Goal: Obtain resource: Download file/media

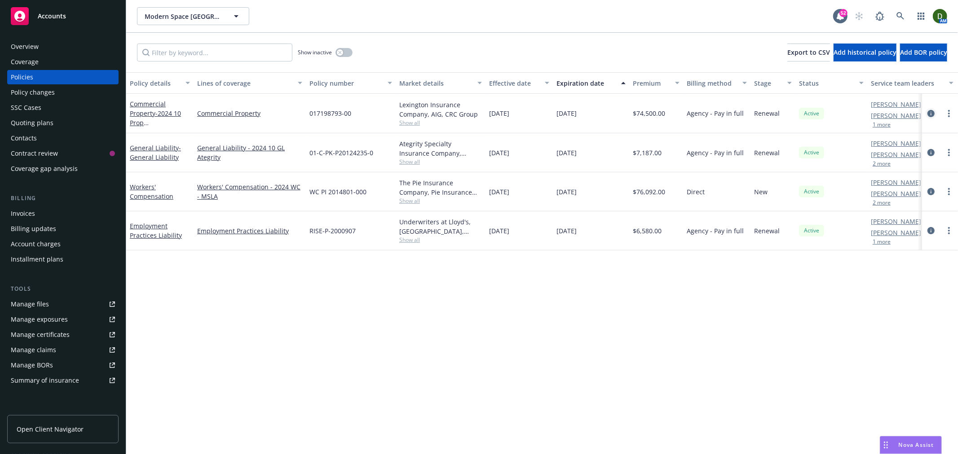
click at [927, 110] on icon "circleInformation" at bounding box center [930, 113] width 7 height 7
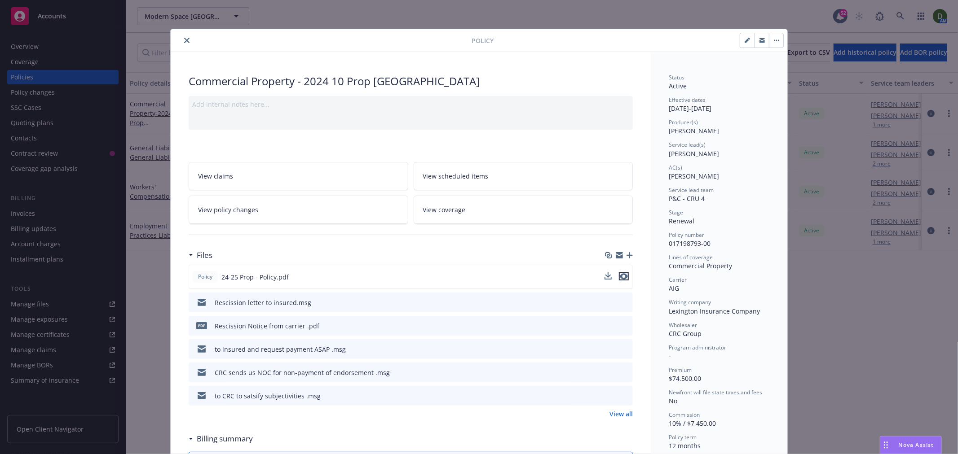
click at [623, 275] on icon "preview file" at bounding box center [624, 276] width 8 height 6
click at [501, 174] on link "View scheduled items" at bounding box center [524, 176] width 220 height 28
click at [184, 44] on button "close" at bounding box center [186, 40] width 11 height 11
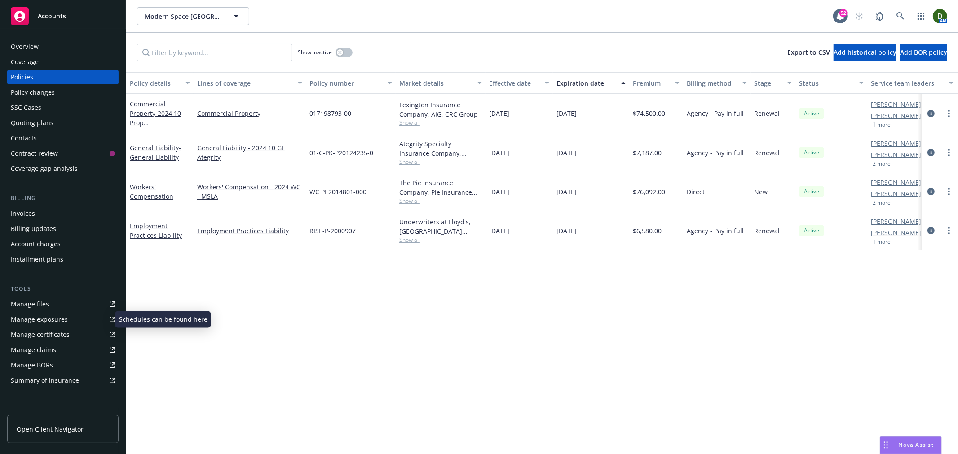
click at [77, 321] on link "Manage exposures" at bounding box center [62, 320] width 111 height 14
click at [63, 117] on div "Quoting plans" at bounding box center [63, 123] width 104 height 14
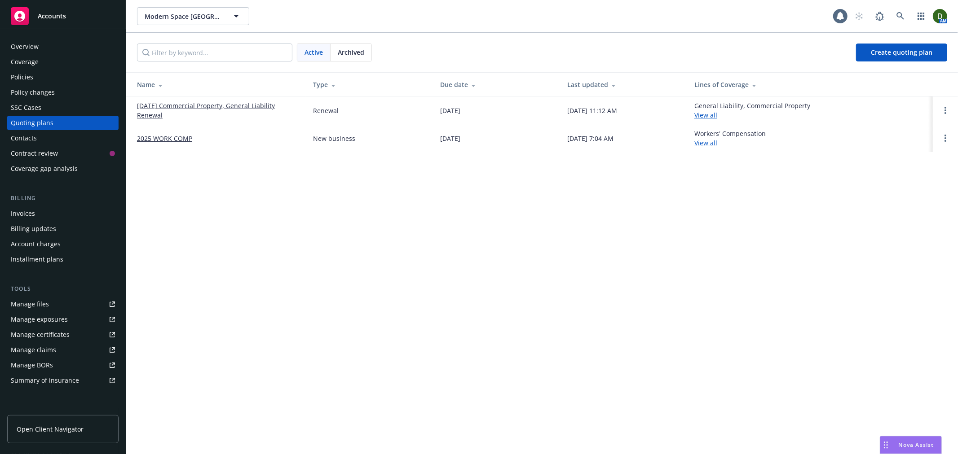
click at [365, 51] on div "Archived" at bounding box center [350, 52] width 41 height 17
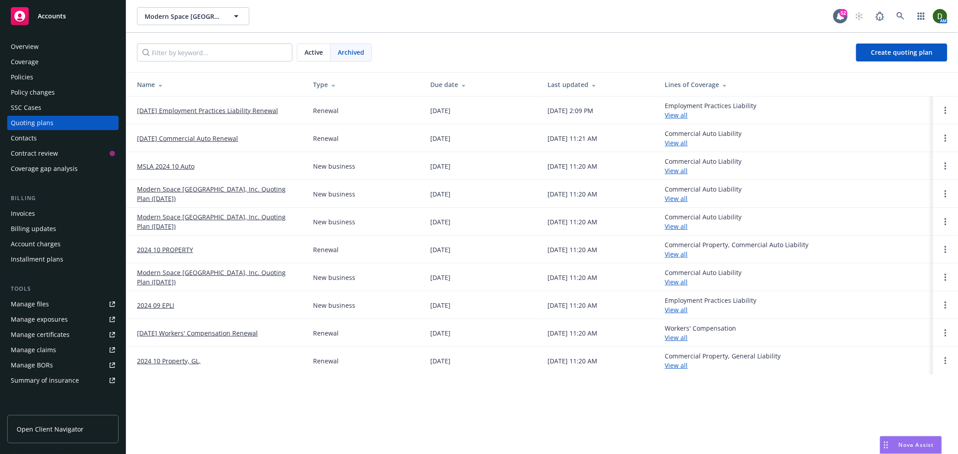
click at [168, 254] on link "2024 10 PROPERTY" at bounding box center [165, 249] width 56 height 9
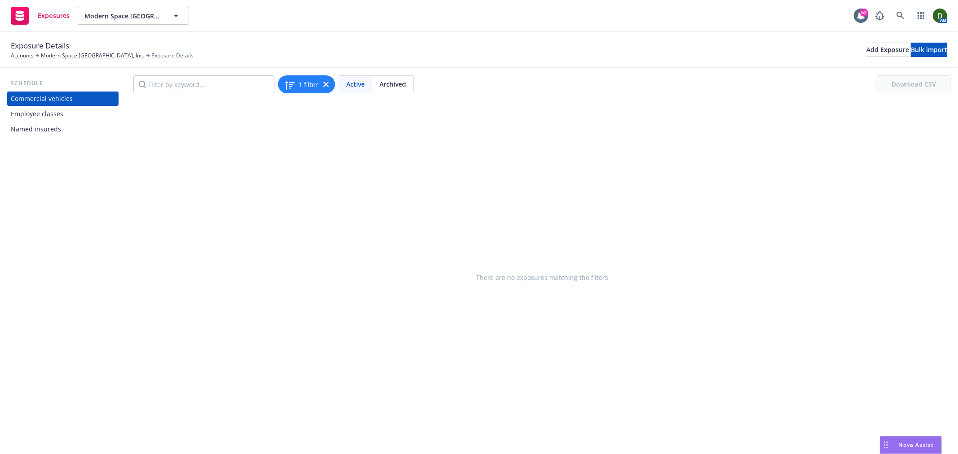
click at [51, 110] on div "Employee classes" at bounding box center [37, 114] width 53 height 14
click at [83, 131] on div "Named insureds" at bounding box center [63, 129] width 104 height 14
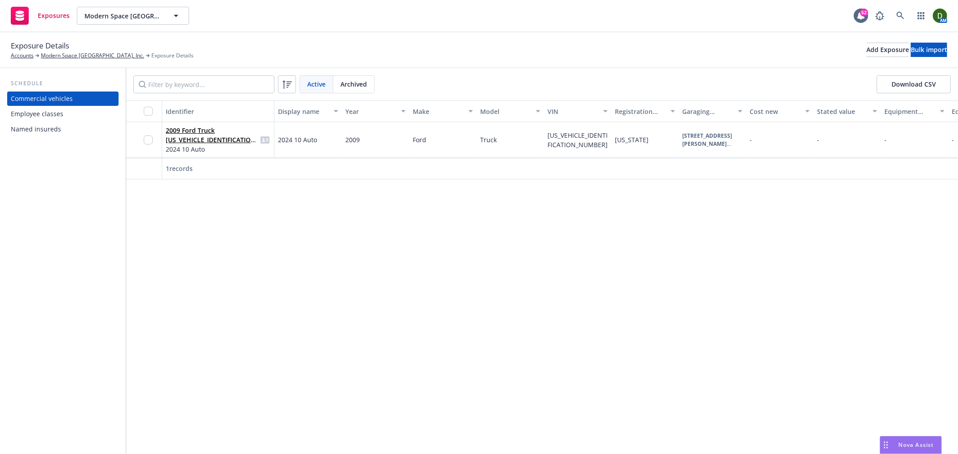
click at [39, 117] on div "Employee classes" at bounding box center [37, 114] width 53 height 14
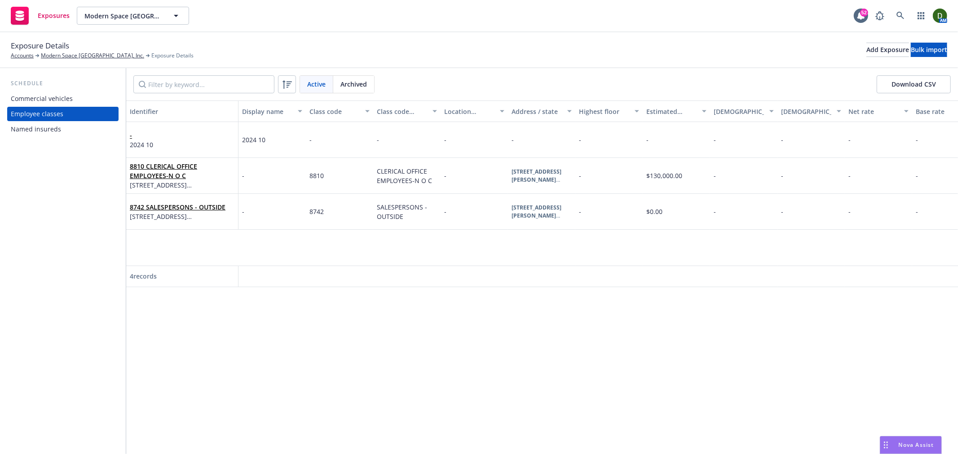
click at [45, 128] on div "Named insureds" at bounding box center [36, 129] width 50 height 14
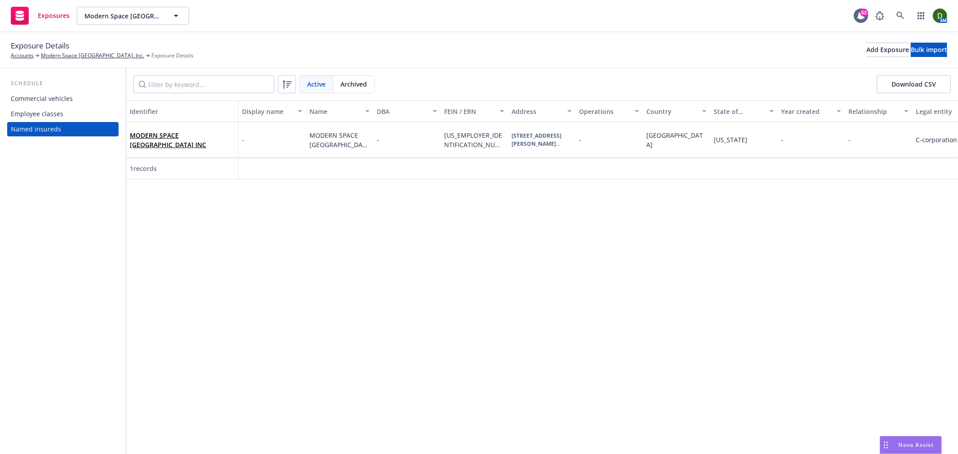
click at [54, 102] on div "Commercial vehicles" at bounding box center [42, 99] width 62 height 14
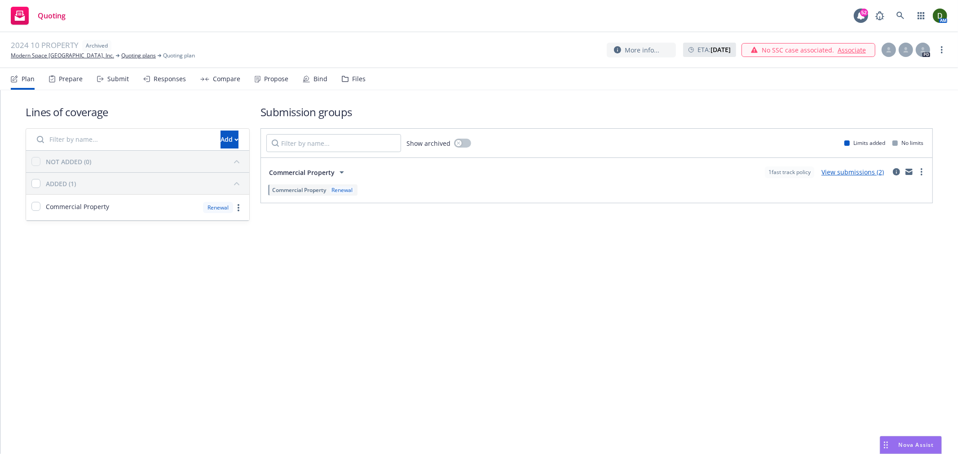
drag, startPoint x: 362, startPoint y: 75, endPoint x: 355, endPoint y: 77, distance: 7.5
click at [357, 75] on nav "Plan Prepare Submit Responses Compare Propose Bind Files" at bounding box center [479, 79] width 936 height 22
click at [353, 78] on div "Files" at bounding box center [358, 78] width 13 height 7
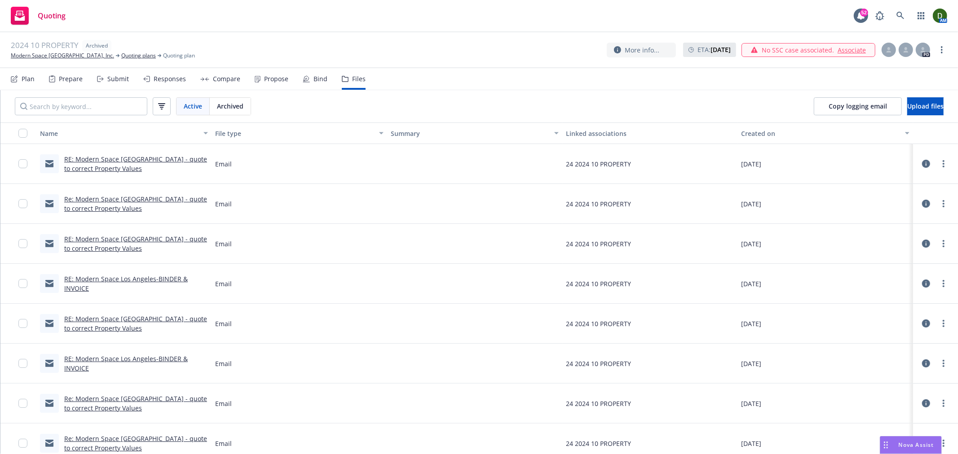
click at [111, 155] on link "RE: Modern Space Los Angeles - quote to correct Property Values" at bounding box center [135, 164] width 143 height 18
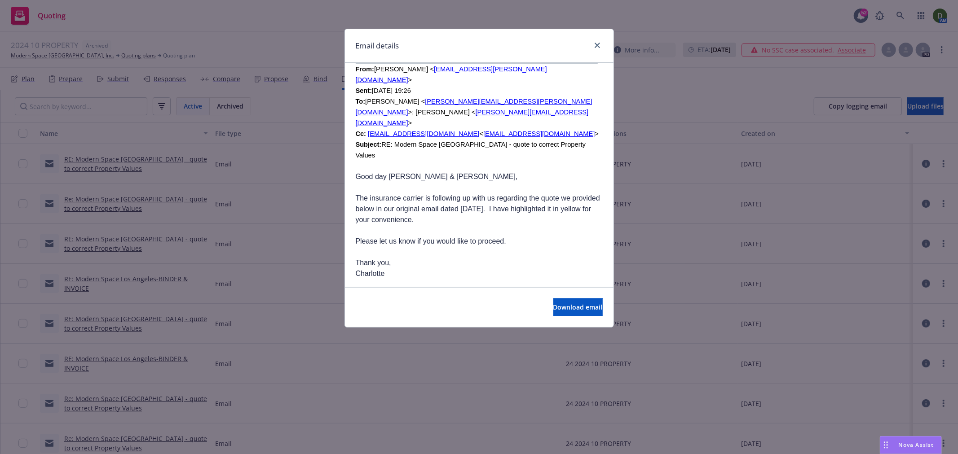
scroll to position [1048, 0]
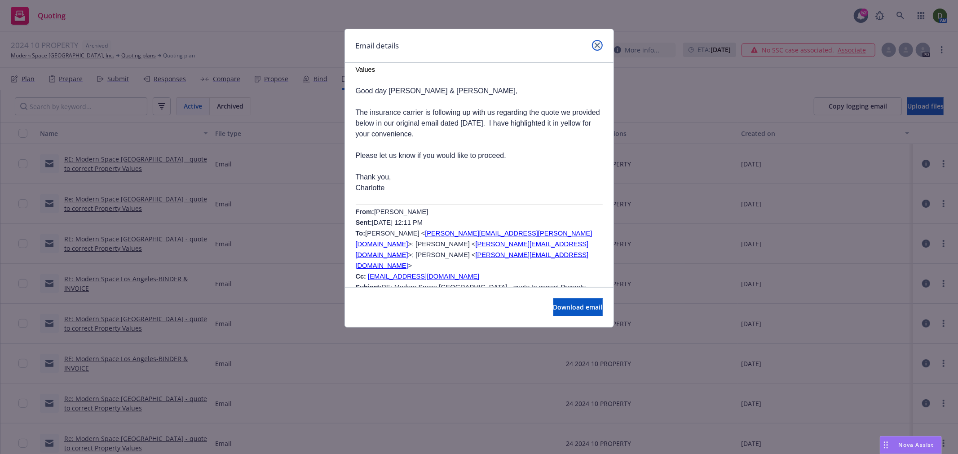
click at [596, 40] on link "close" at bounding box center [597, 45] width 11 height 11
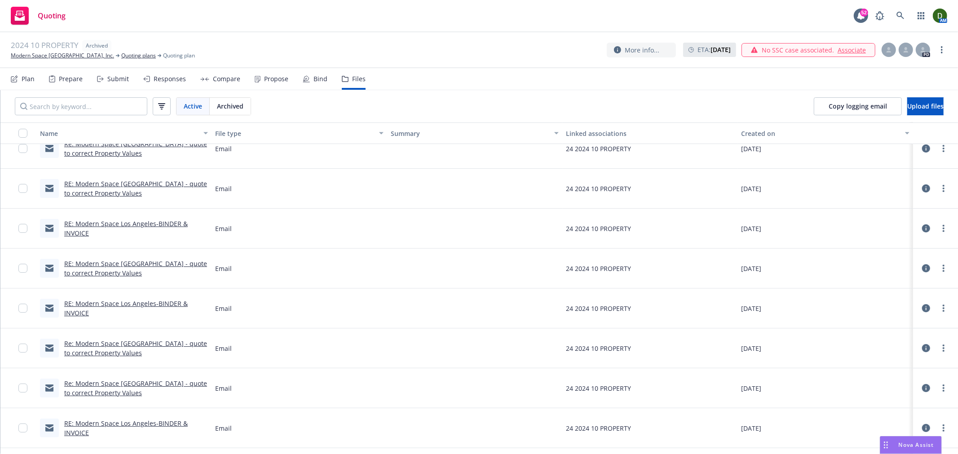
scroll to position [100, 0]
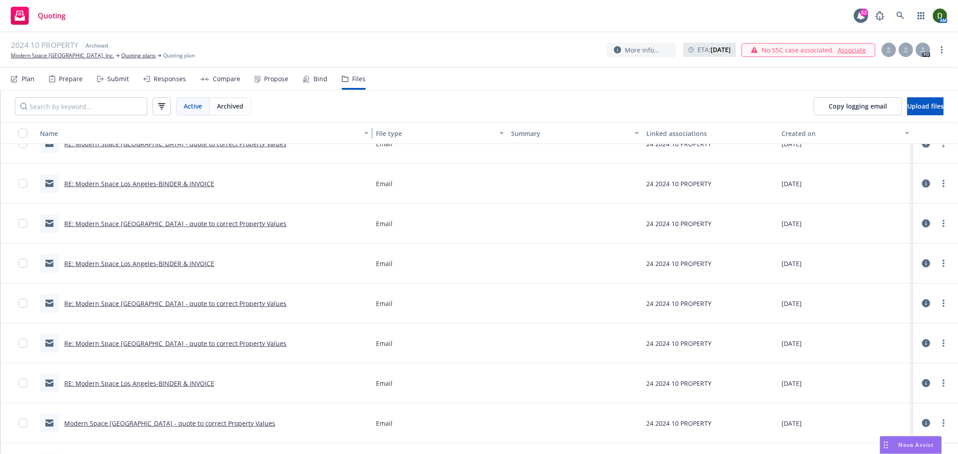
drag, startPoint x: 207, startPoint y: 136, endPoint x: 305, endPoint y: 125, distance: 99.4
click at [310, 124] on button "Name" at bounding box center [204, 134] width 336 height 22
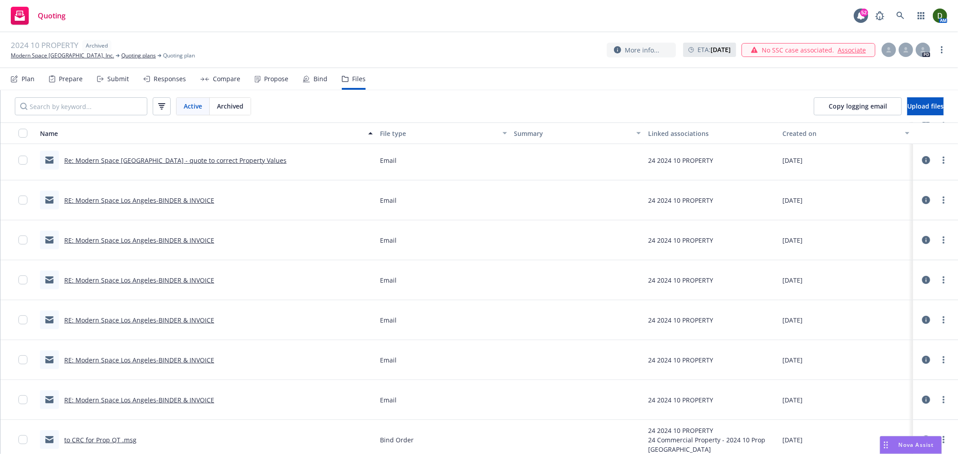
scroll to position [326, 0]
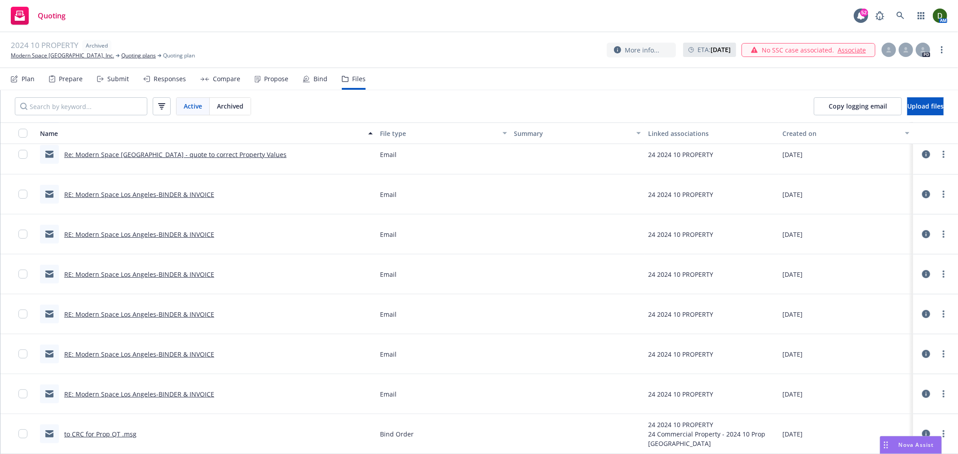
click at [119, 437] on link "to CRC for Prop QT .msg" at bounding box center [100, 434] width 72 height 9
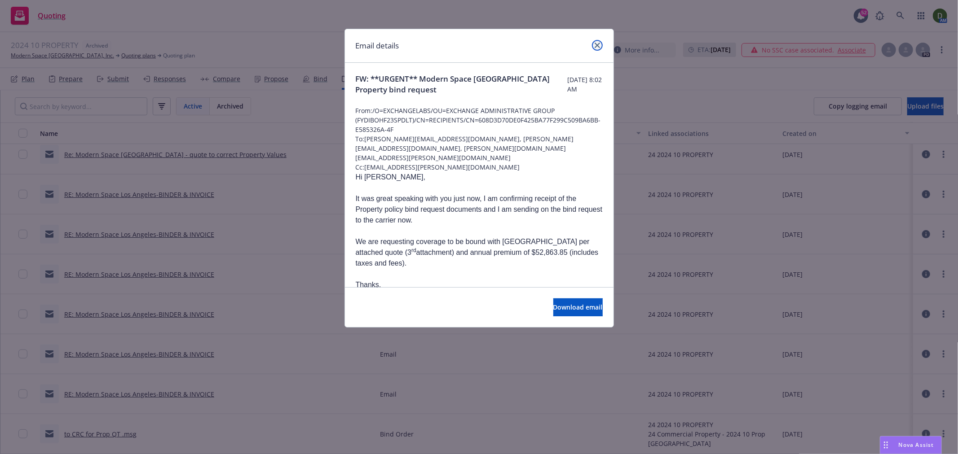
click at [595, 47] on icon "close" at bounding box center [597, 45] width 5 height 5
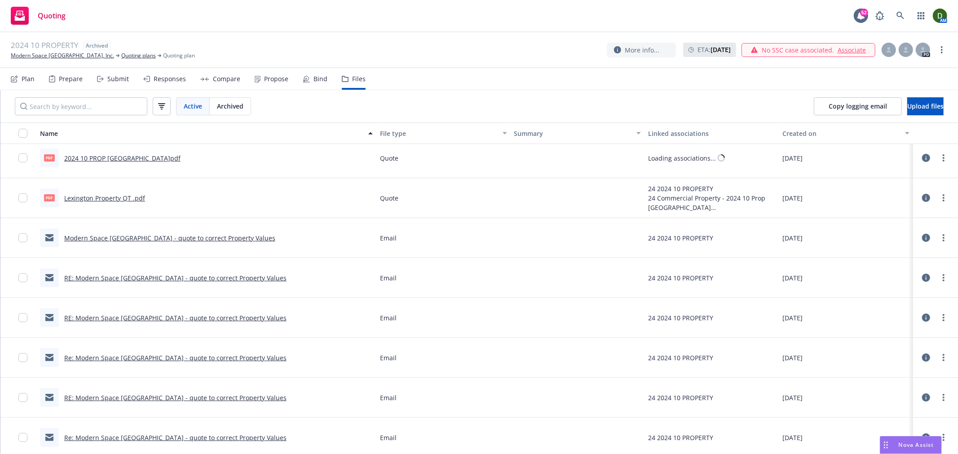
scroll to position [0, 0]
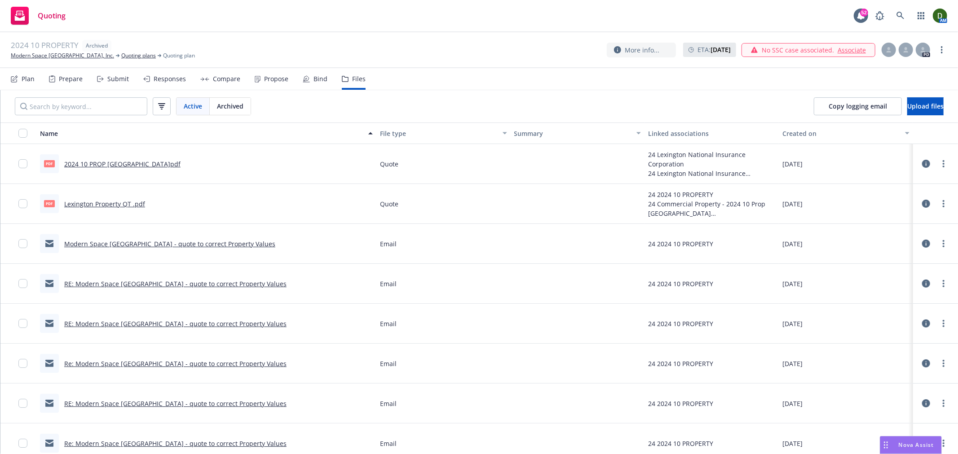
click at [127, 169] on div "pdf 2024 10 PROP Lexington.pdf" at bounding box center [110, 163] width 141 height 19
click at [132, 163] on link "2024 10 PROP Lexington.pdf" at bounding box center [122, 164] width 116 height 9
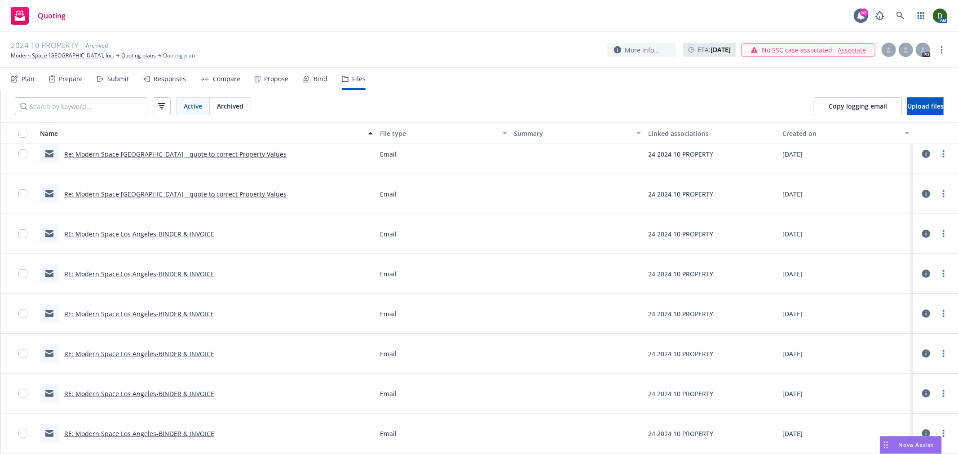
scroll to position [326, 0]
click at [216, 156] on link "Re: Modern Space Los Angeles - quote to correct Property Values" at bounding box center [175, 154] width 222 height 9
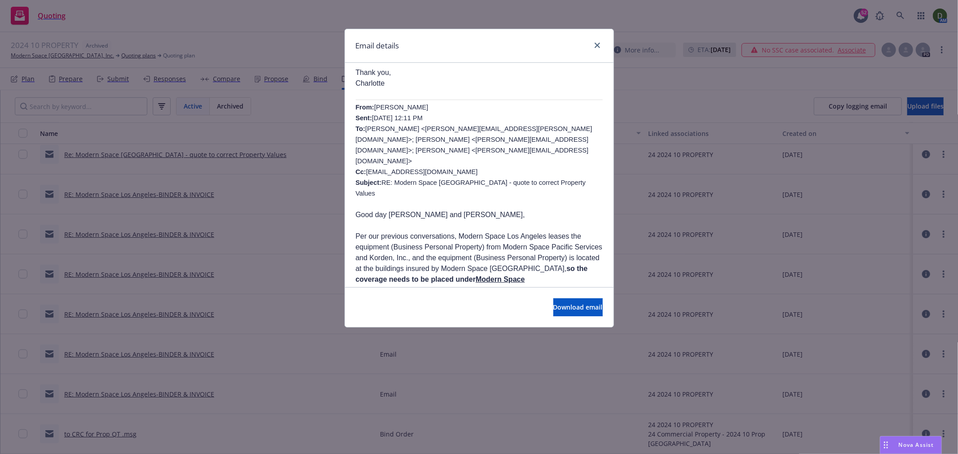
scroll to position [848, 0]
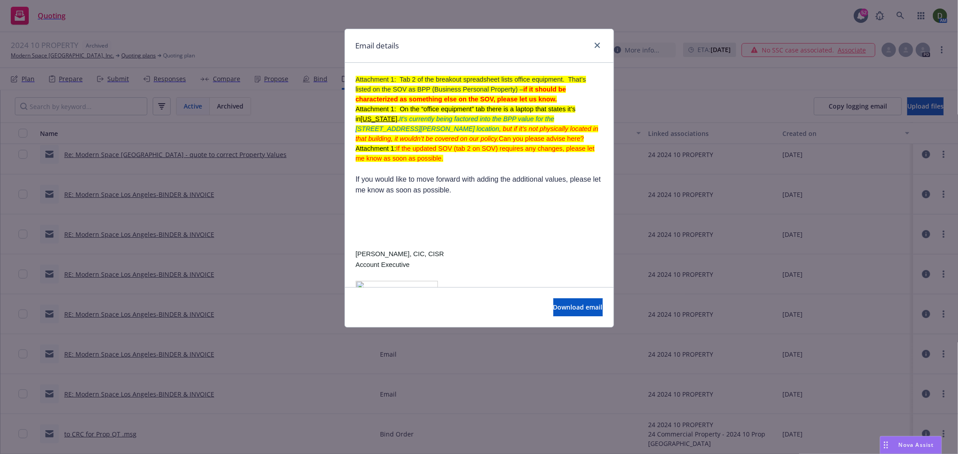
drag, startPoint x: 498, startPoint y: 114, endPoint x: 473, endPoint y: 300, distance: 187.5
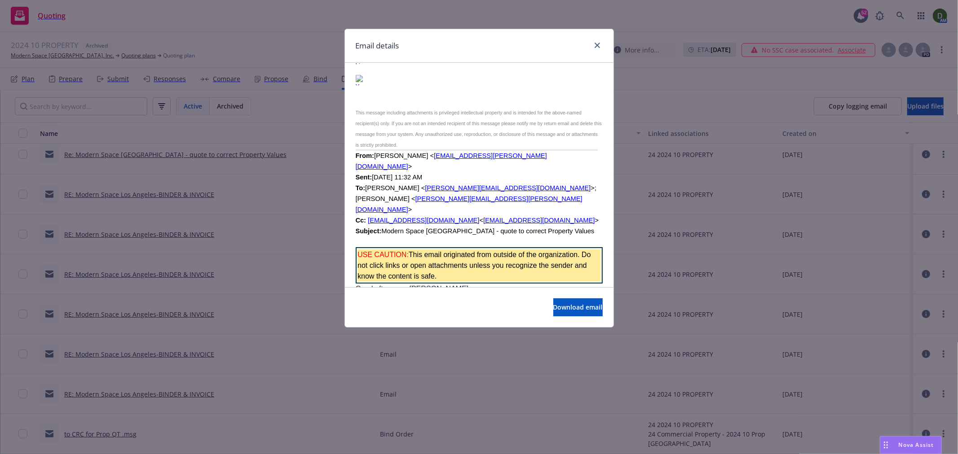
scroll to position [1786, 0]
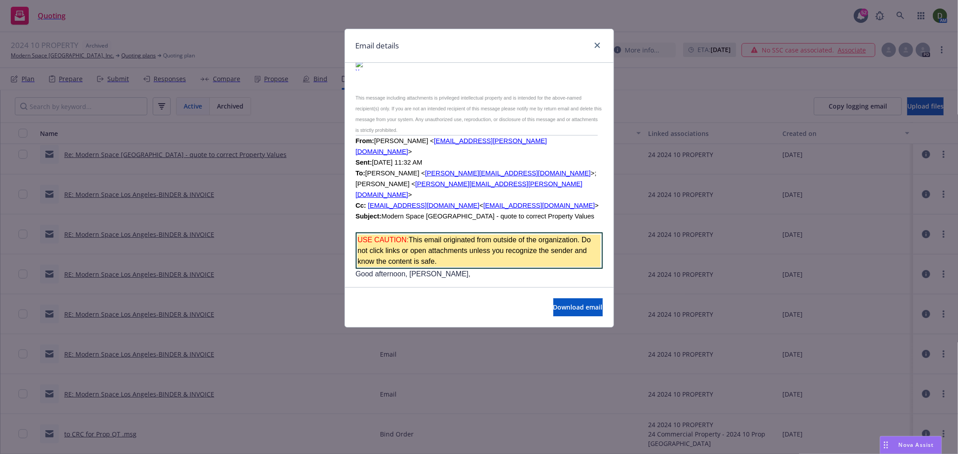
click at [596, 38] on div "Email details" at bounding box center [479, 46] width 269 height 34
click at [596, 46] on icon "close" at bounding box center [597, 45] width 5 height 5
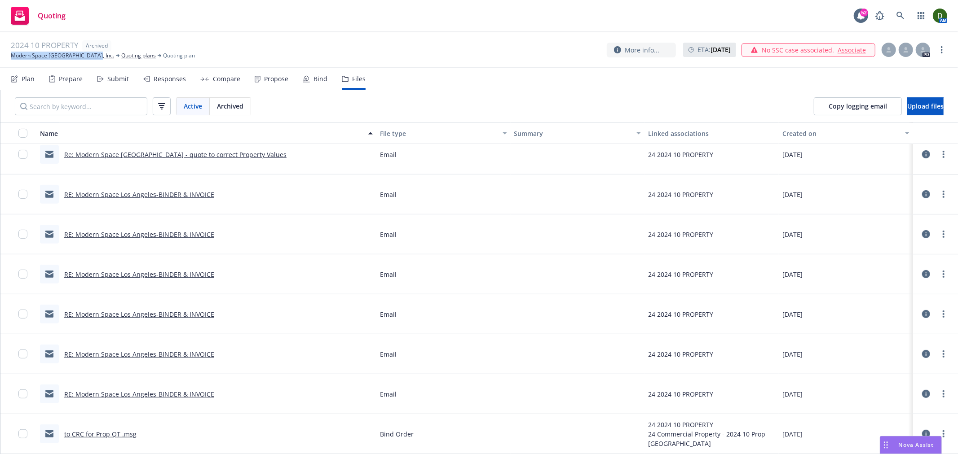
drag, startPoint x: 10, startPoint y: 64, endPoint x: 93, endPoint y: 59, distance: 82.7
click at [93, 59] on div "2024 10 PROPERTY Archived Modern Space Los Angeles, Inc. Quoting plans Quoting …" at bounding box center [479, 50] width 958 height 36
copy link "Modern Space Los Angeles, Inc."
click at [105, 436] on link "to CRC for Prop QT .msg" at bounding box center [100, 434] width 72 height 9
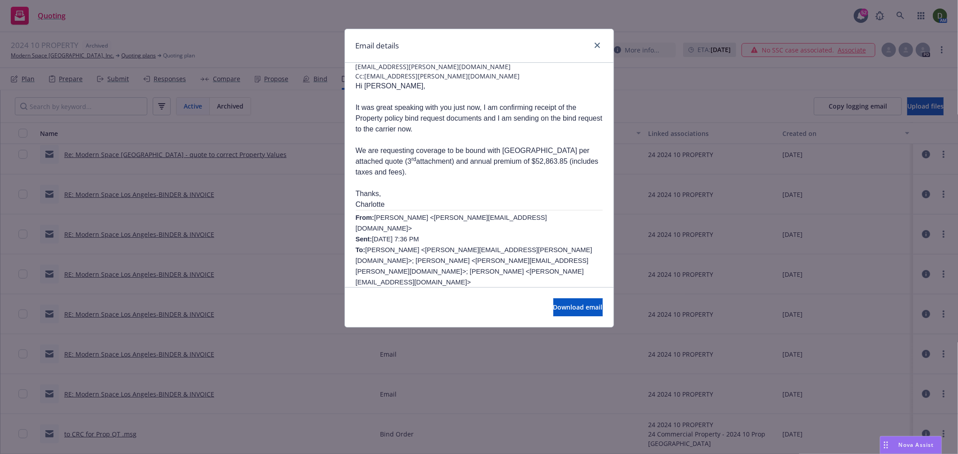
scroll to position [100, 0]
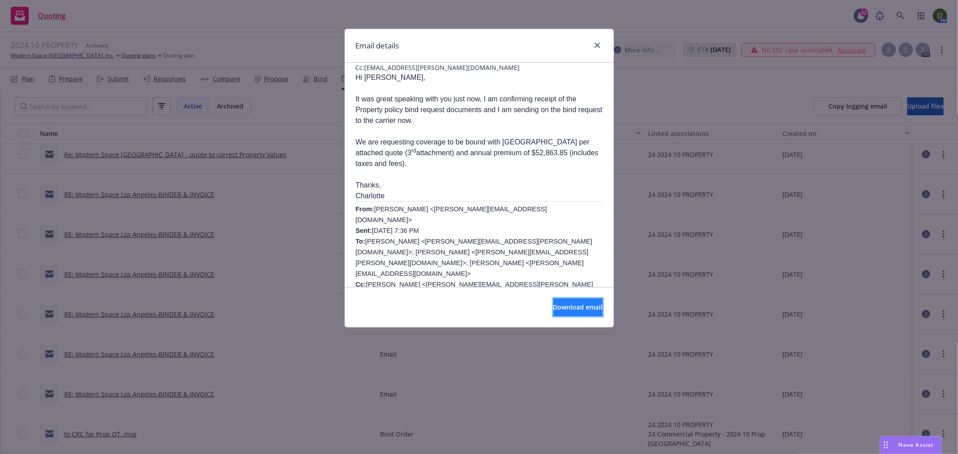
click at [560, 316] on button "Download email" at bounding box center [577, 308] width 49 height 18
click at [597, 45] on icon "close" at bounding box center [597, 45] width 5 height 5
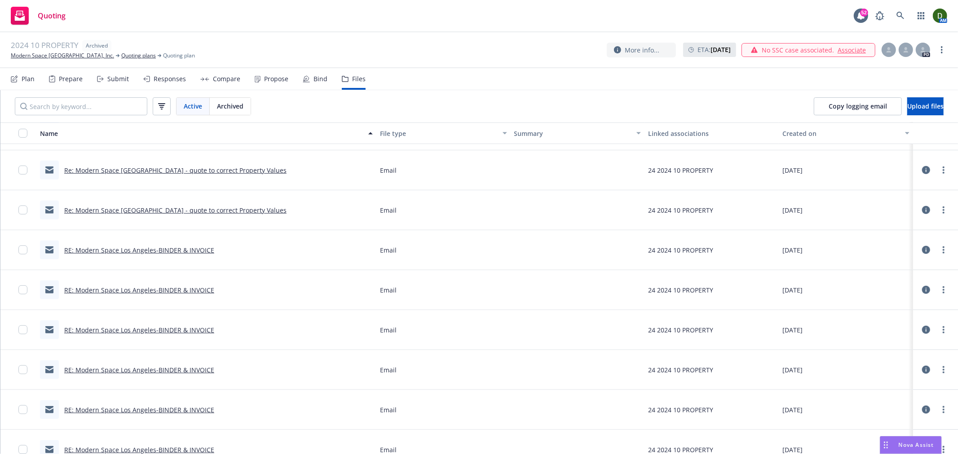
scroll to position [226, 0]
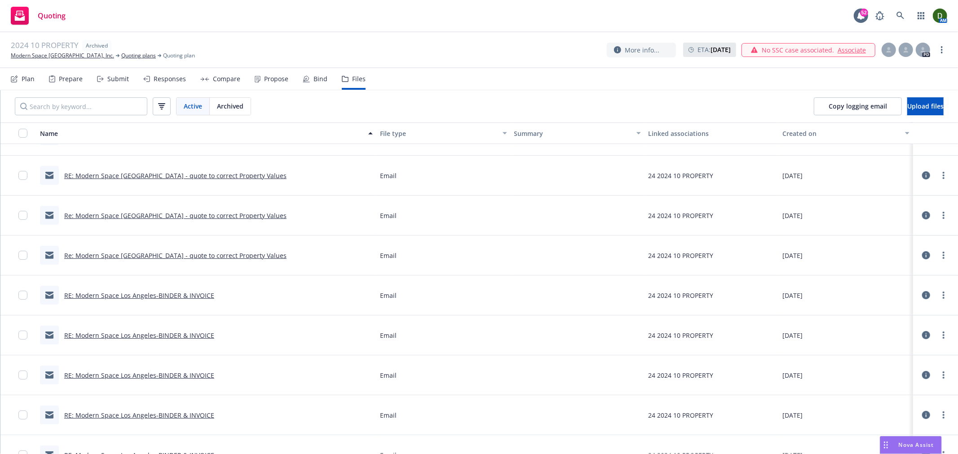
click at [166, 254] on link "Re: Modern Space Los Angeles - quote to correct Property Values" at bounding box center [175, 255] width 222 height 9
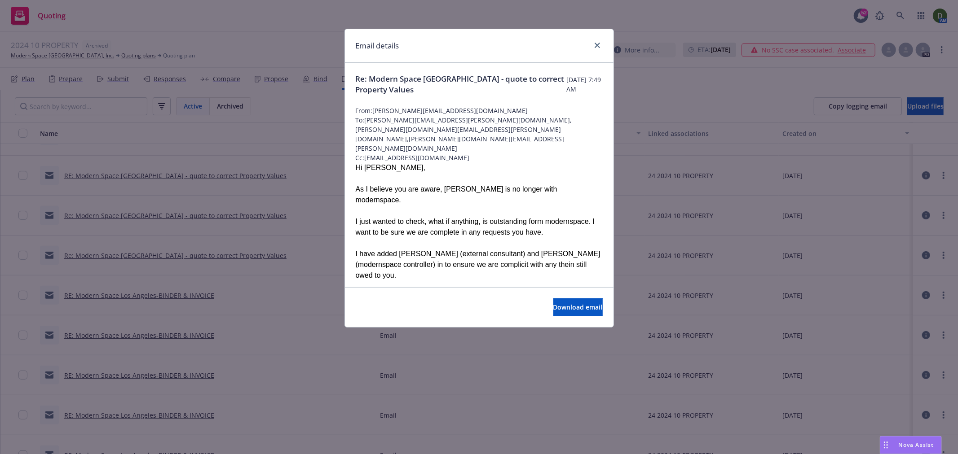
click at [571, 317] on div "Download email" at bounding box center [479, 307] width 269 height 40
click at [579, 311] on span "Download email" at bounding box center [577, 307] width 49 height 9
click at [595, 47] on icon "close" at bounding box center [597, 45] width 5 height 5
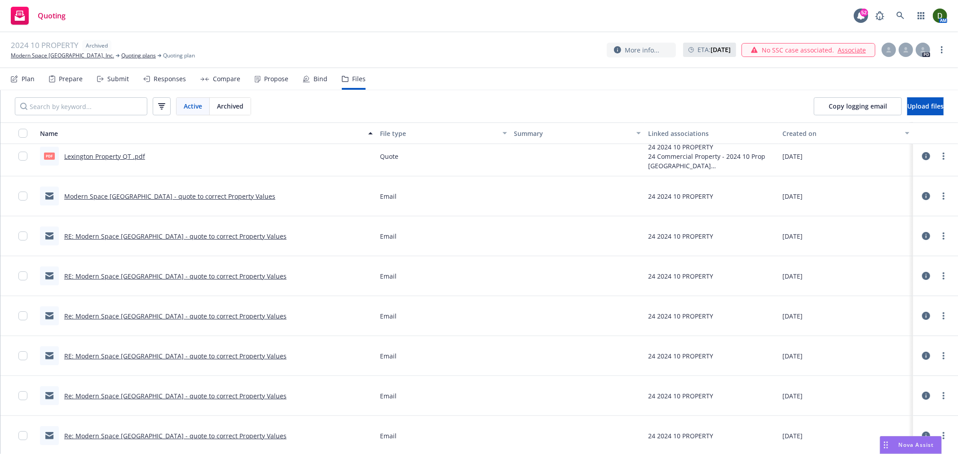
scroll to position [0, 0]
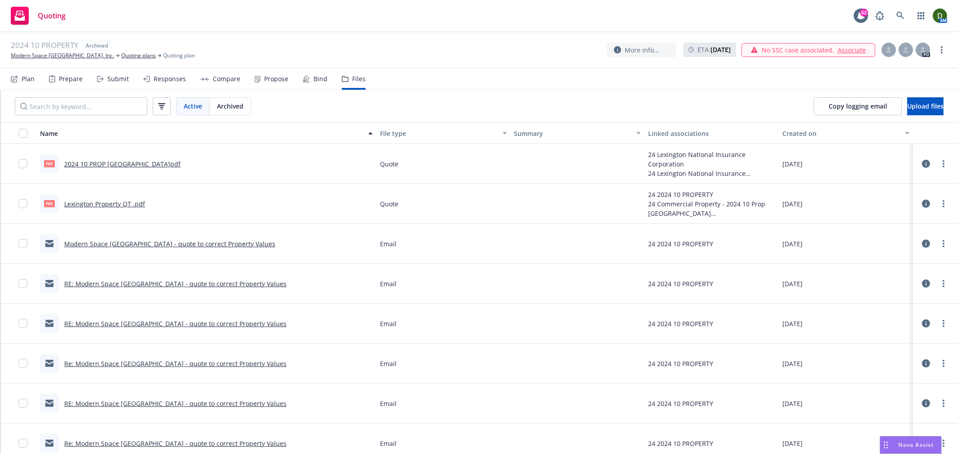
click at [194, 245] on link "Modern Space Los Angeles - quote to correct Property Values" at bounding box center [169, 244] width 211 height 9
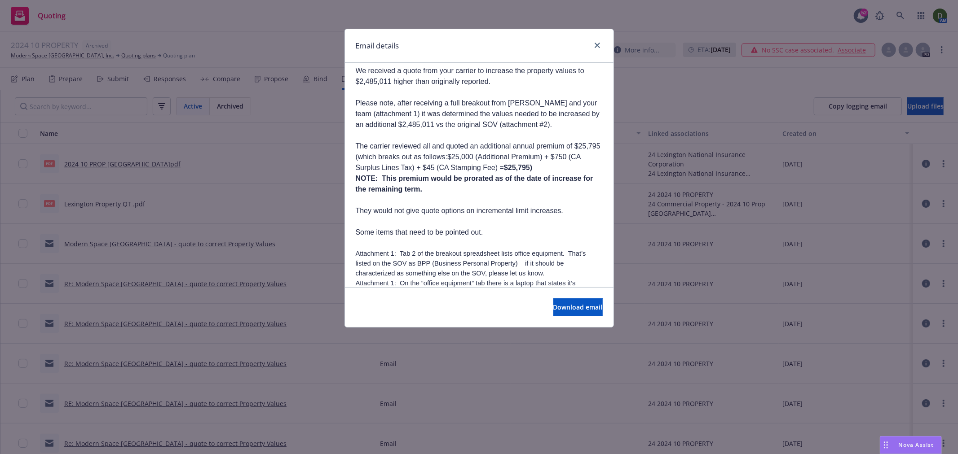
scroll to position [150, 0]
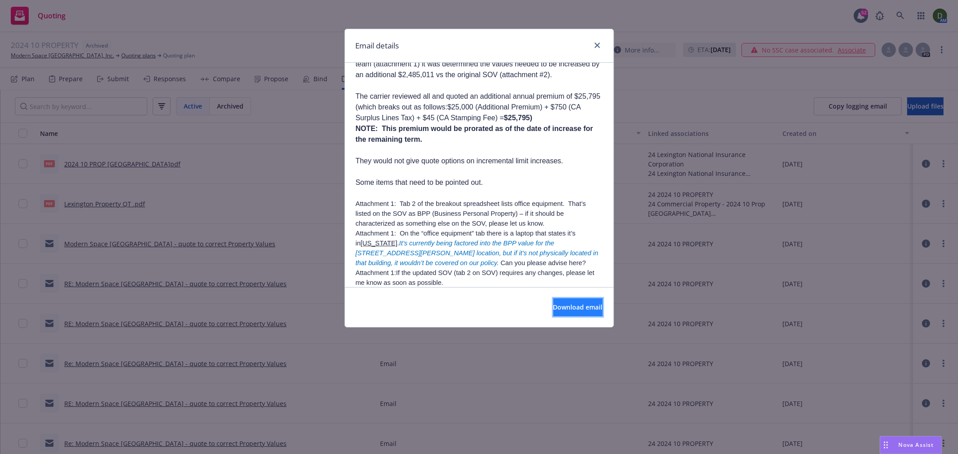
drag, startPoint x: 543, startPoint y: 308, endPoint x: 548, endPoint y: 304, distance: 6.0
click at [553, 308] on span "Download email" at bounding box center [577, 307] width 49 height 9
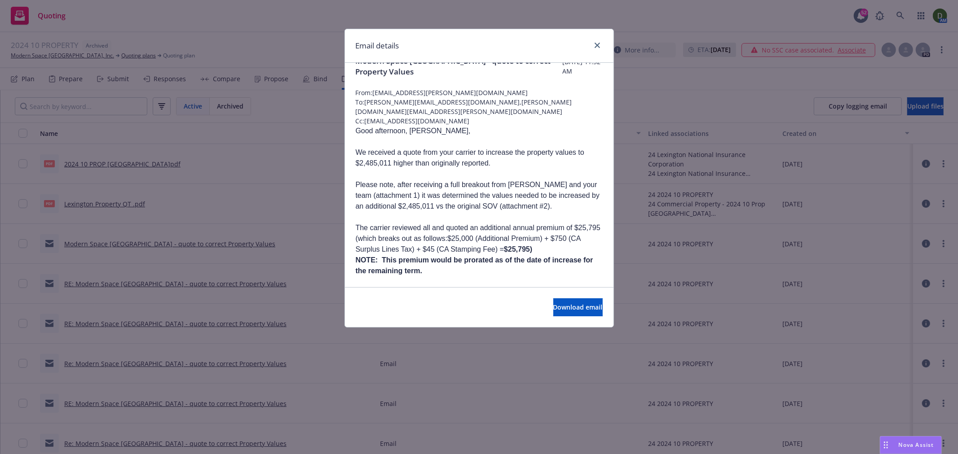
scroll to position [0, 0]
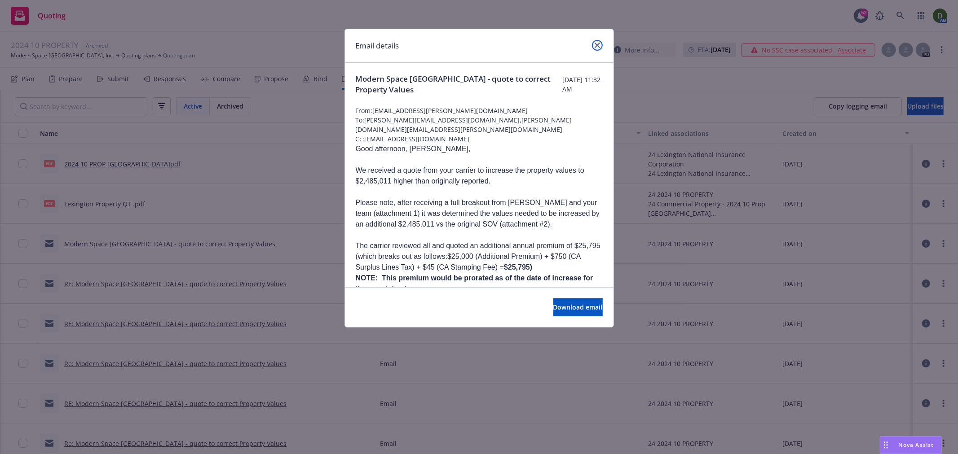
click at [593, 43] on link "close" at bounding box center [597, 45] width 11 height 11
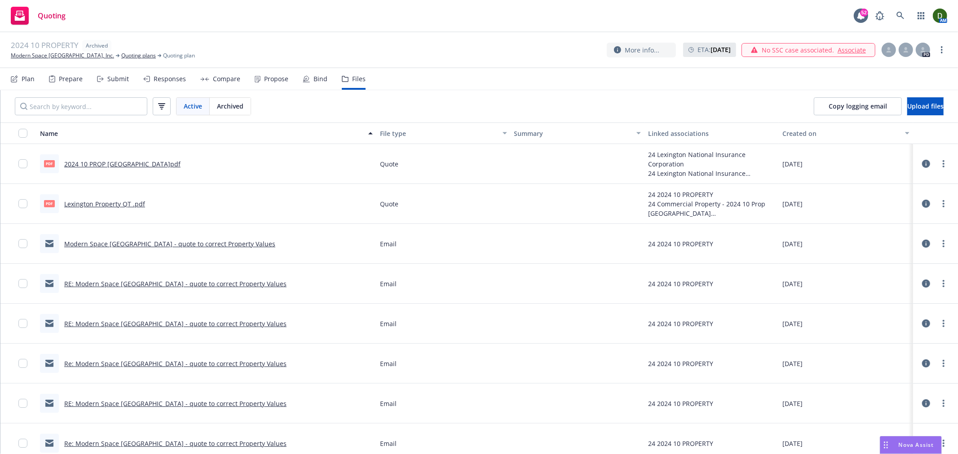
scroll to position [50, 0]
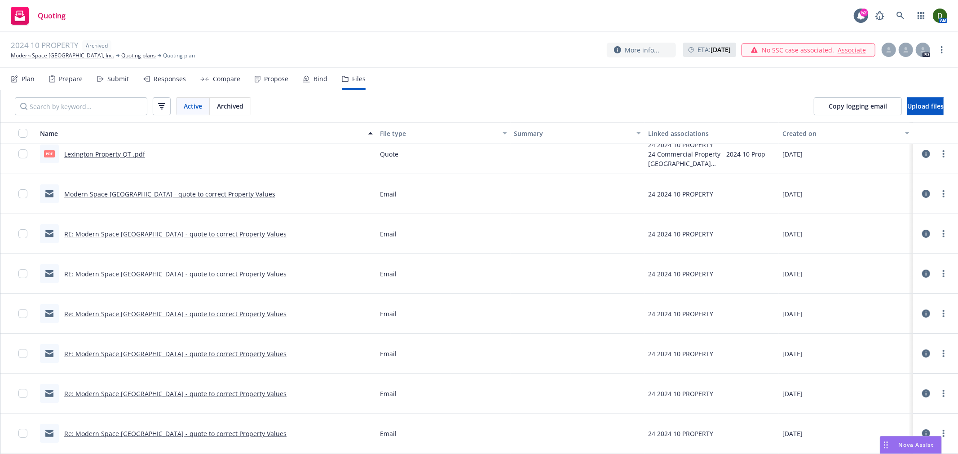
click at [178, 392] on link "Re: Modern Space Los Angeles - quote to correct Property Values" at bounding box center [175, 394] width 222 height 9
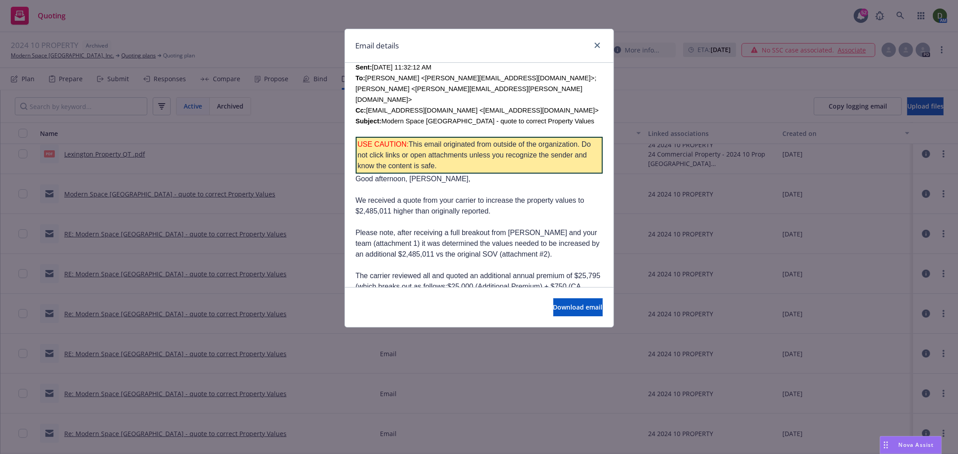
scroll to position [499, 0]
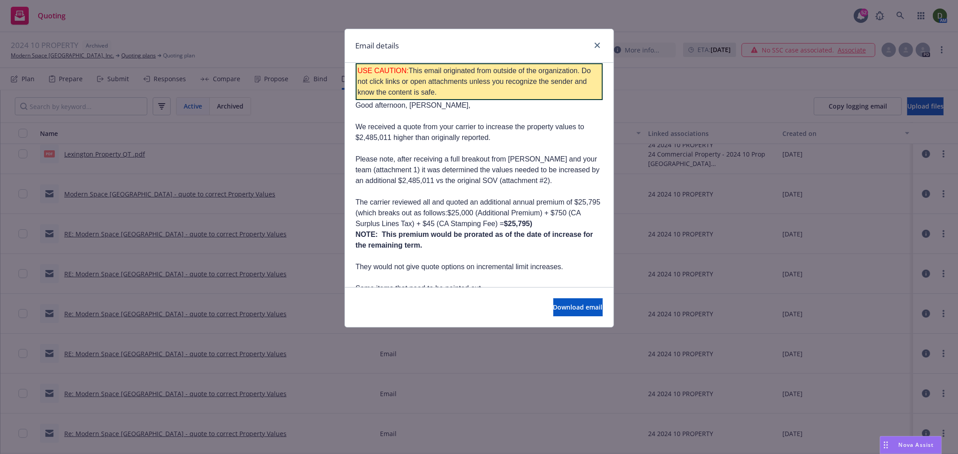
click at [590, 54] on div "Email details" at bounding box center [479, 46] width 269 height 34
click at [592, 53] on div "Email details" at bounding box center [479, 46] width 269 height 34
click at [596, 43] on icon "close" at bounding box center [597, 45] width 5 height 5
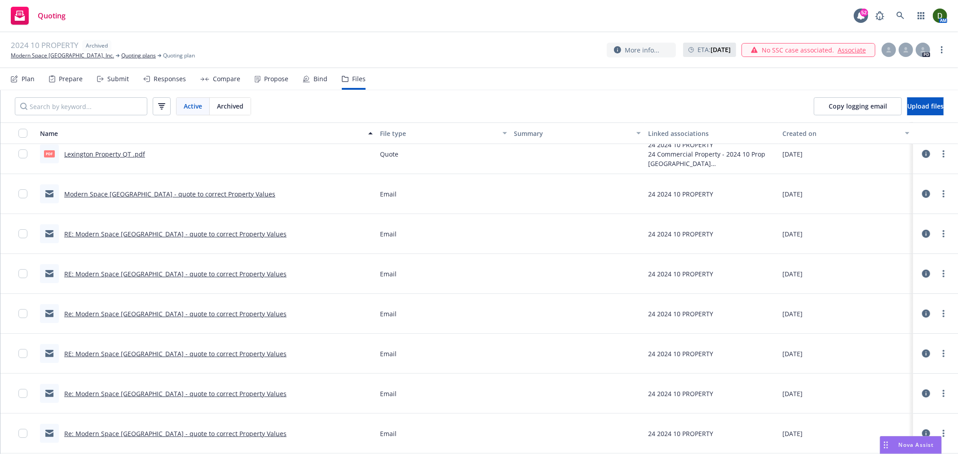
click at [165, 358] on div "RE: Modern Space Los Angeles - quote to correct Property Values" at bounding box center [175, 353] width 222 height 9
click at [167, 353] on link "RE: Modern Space Los Angeles - quote to correct Property Values" at bounding box center [175, 354] width 222 height 9
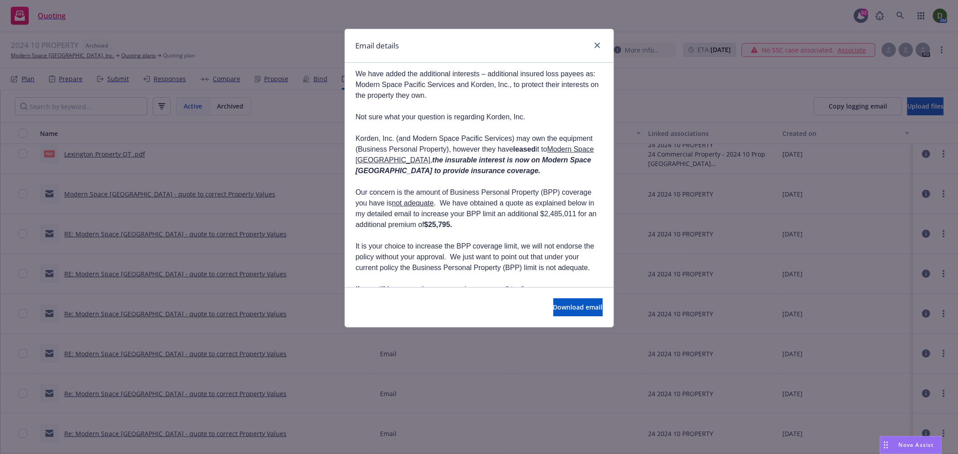
scroll to position [199, 0]
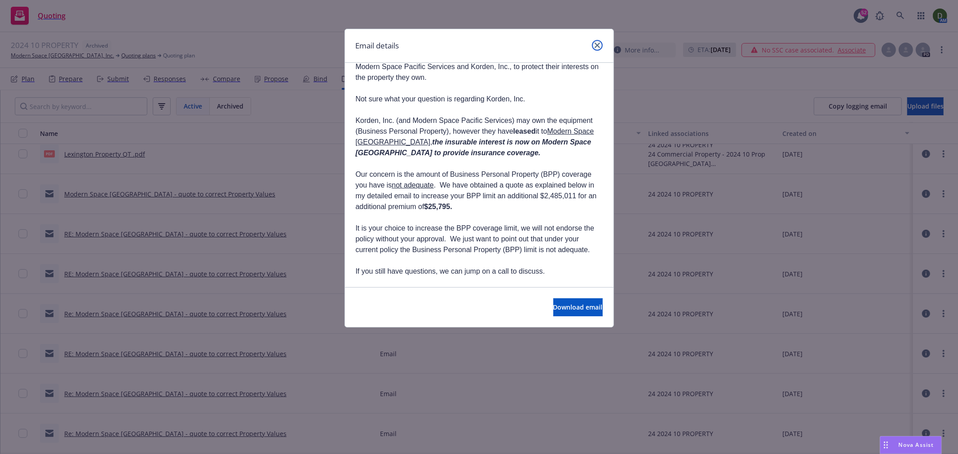
click at [595, 47] on icon "close" at bounding box center [597, 45] width 5 height 5
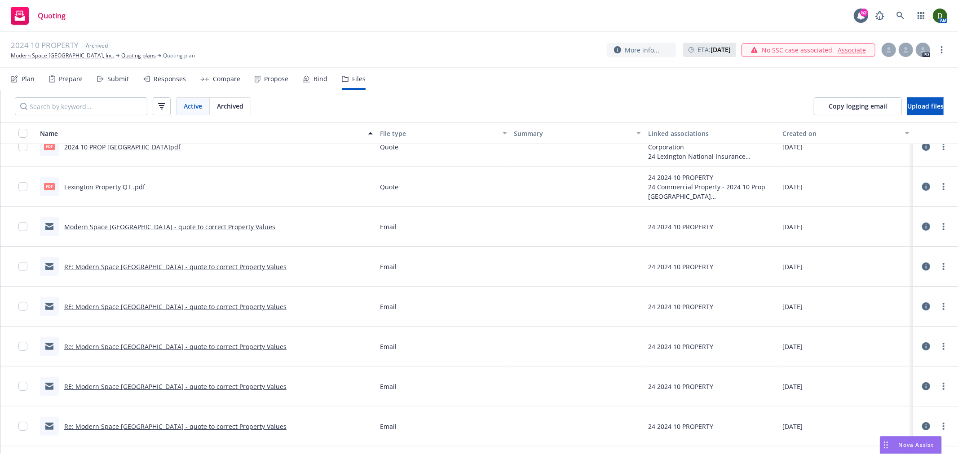
scroll to position [0, 0]
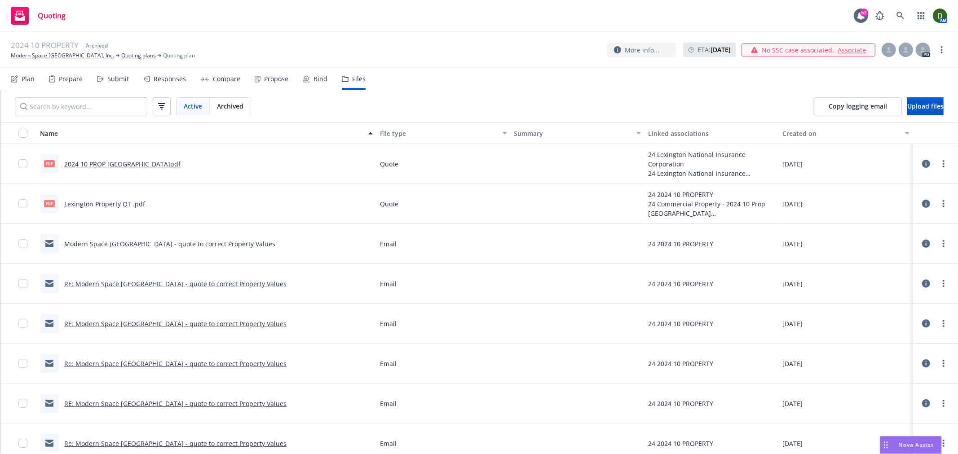
click at [134, 240] on link "Modern Space Los Angeles - quote to correct Property Values" at bounding box center [169, 244] width 211 height 9
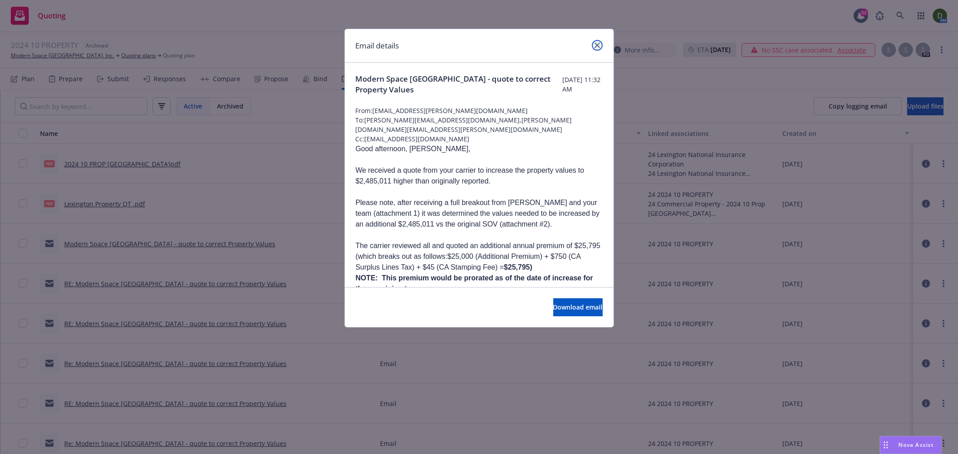
click at [593, 44] on link "close" at bounding box center [597, 45] width 11 height 11
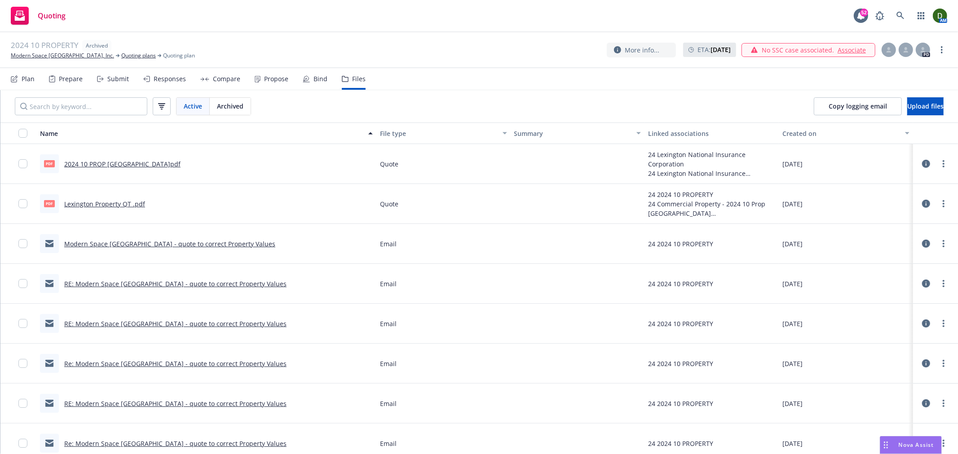
click at [833, 137] on div "Created on" at bounding box center [840, 133] width 117 height 9
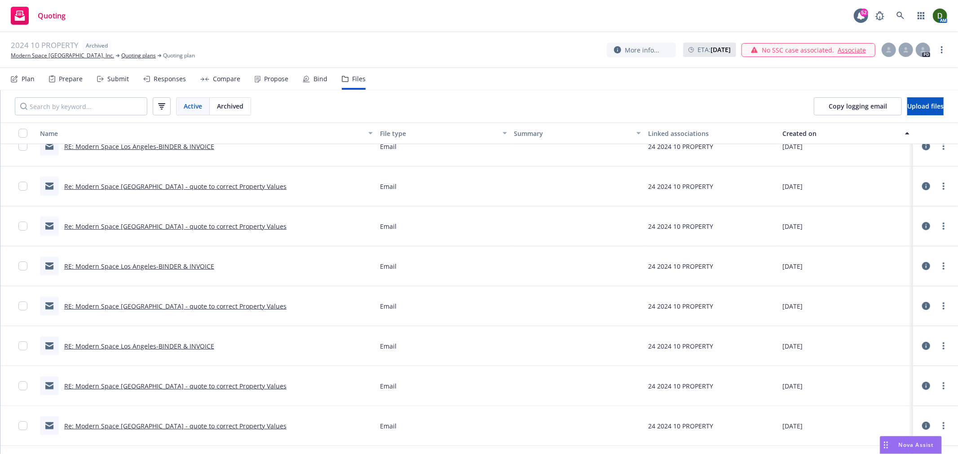
scroll to position [326, 0]
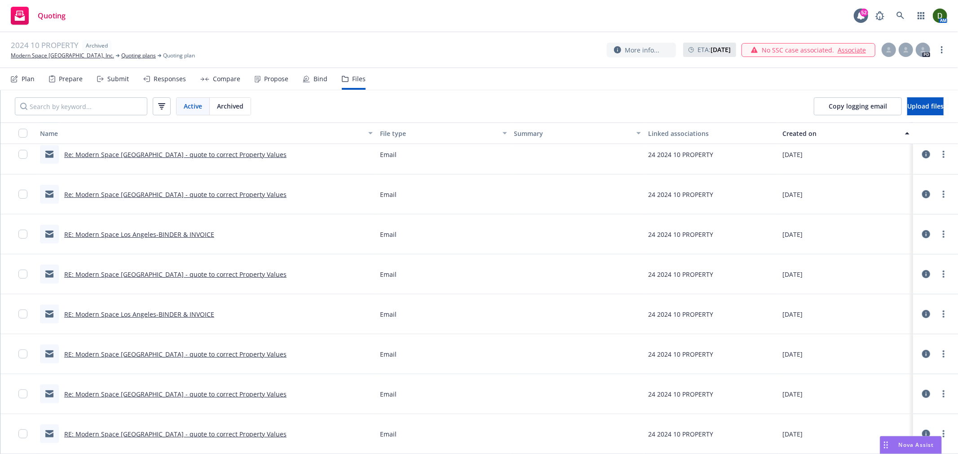
click at [849, 139] on button "Created on" at bounding box center [846, 134] width 134 height 22
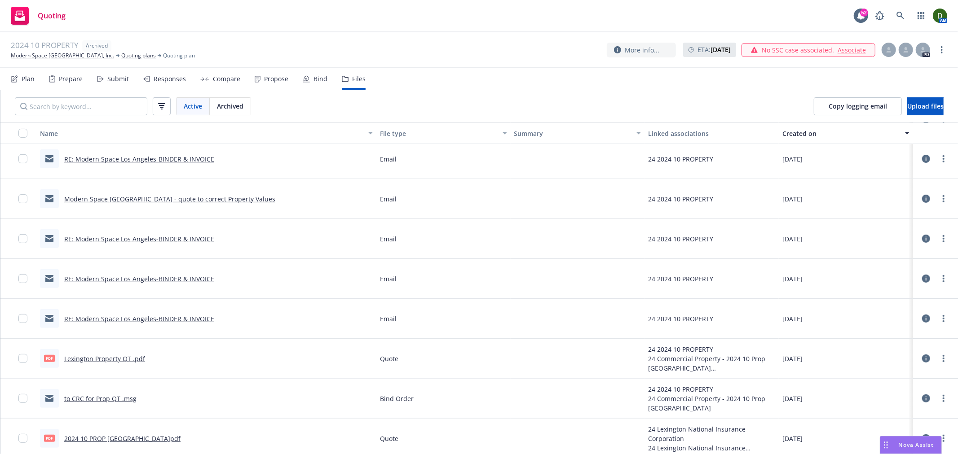
click at [177, 196] on link "Modern Space Los Angeles - quote to correct Property Values" at bounding box center [169, 199] width 211 height 9
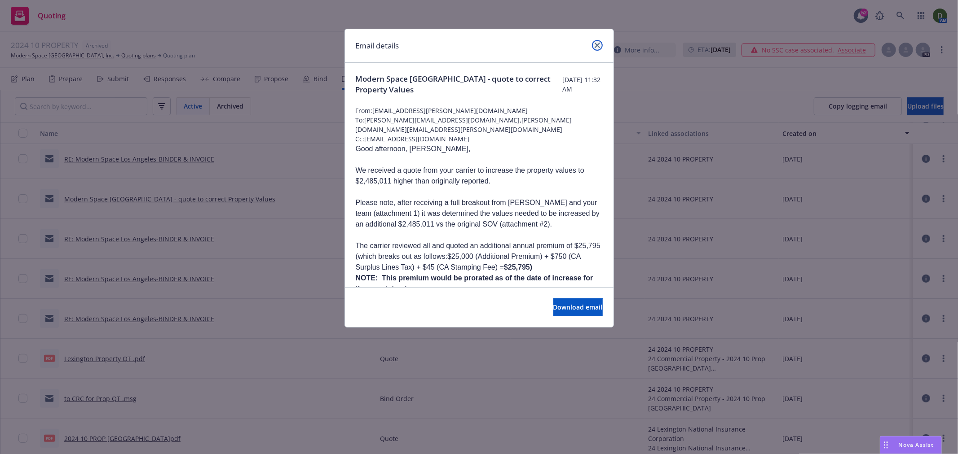
click at [598, 48] on link "close" at bounding box center [597, 45] width 11 height 11
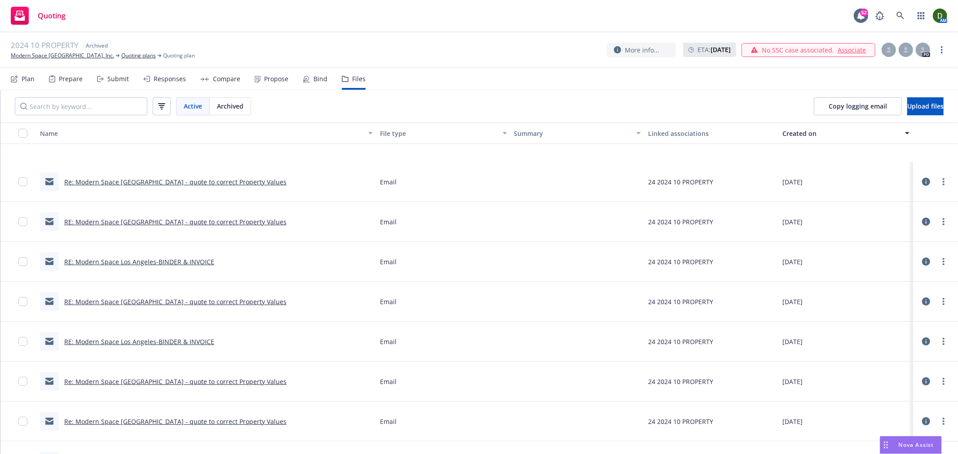
scroll to position [0, 0]
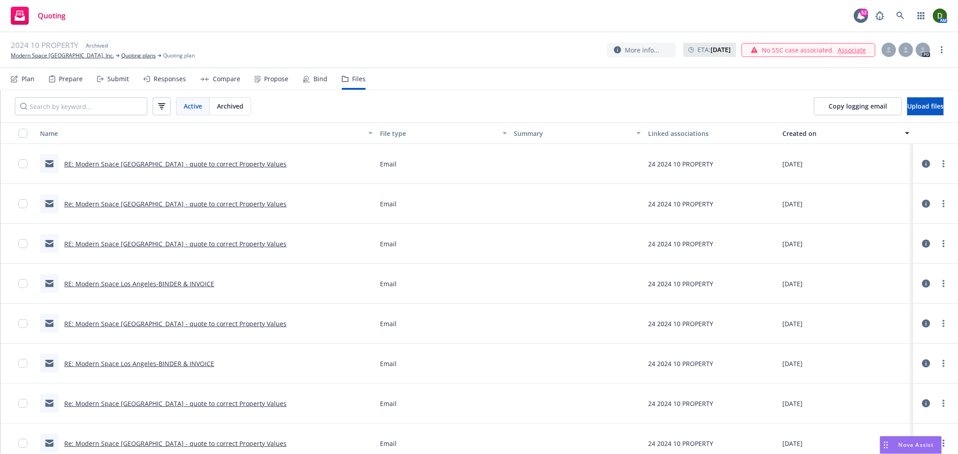
click at [221, 160] on link "RE: Modern Space Los Angeles - quote to correct Property Values" at bounding box center [175, 164] width 222 height 9
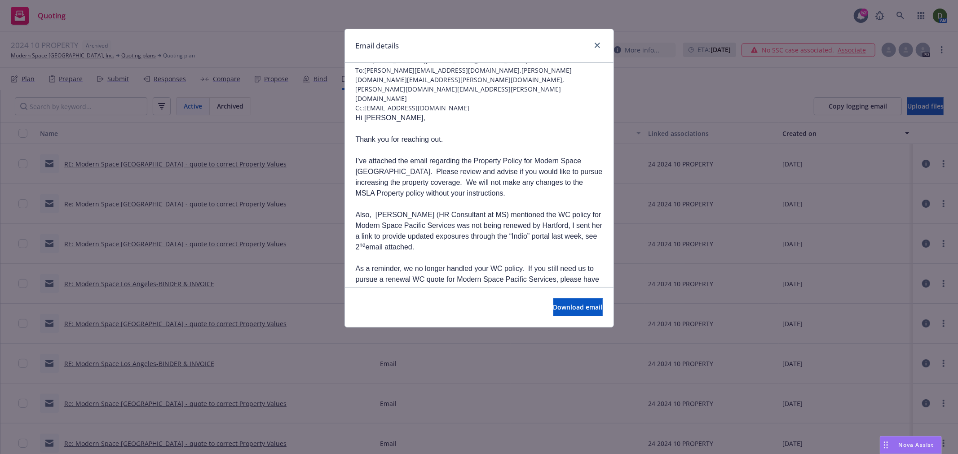
scroll to position [100, 0]
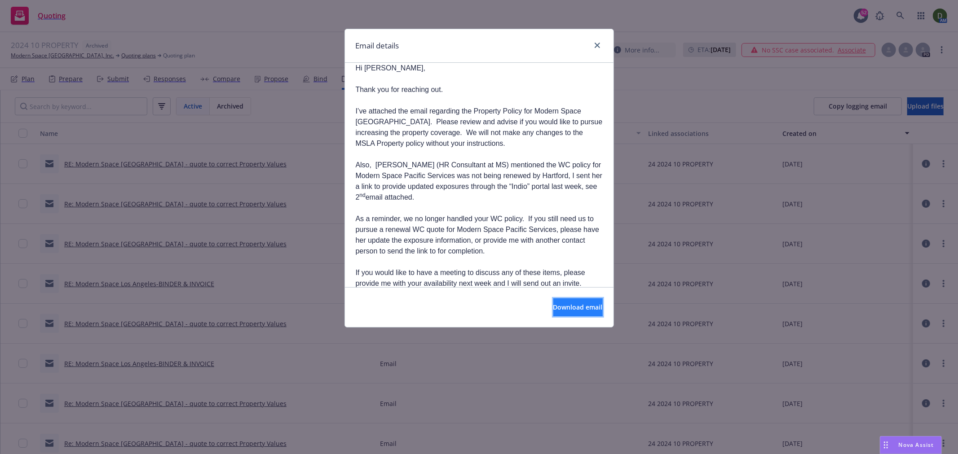
click at [559, 306] on span "Download email" at bounding box center [577, 307] width 49 height 9
click at [589, 46] on div at bounding box center [595, 46] width 14 height 12
click at [592, 46] on link "close" at bounding box center [597, 45] width 11 height 11
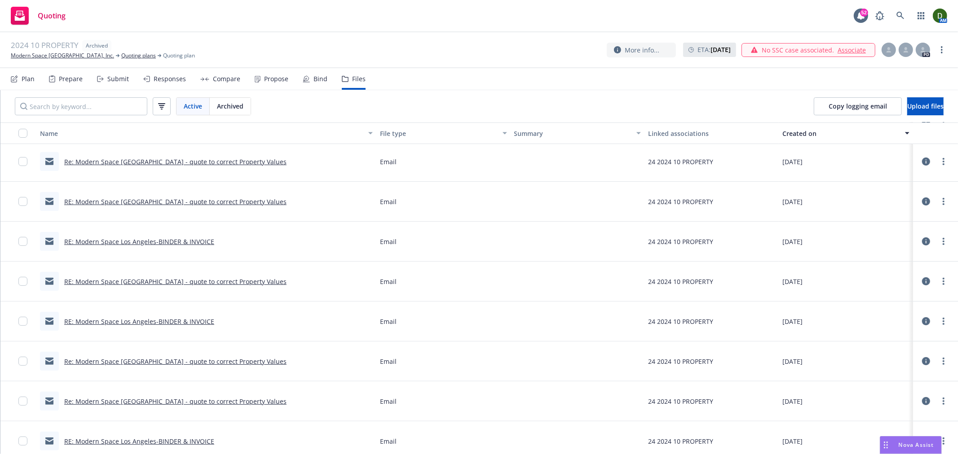
scroll to position [0, 0]
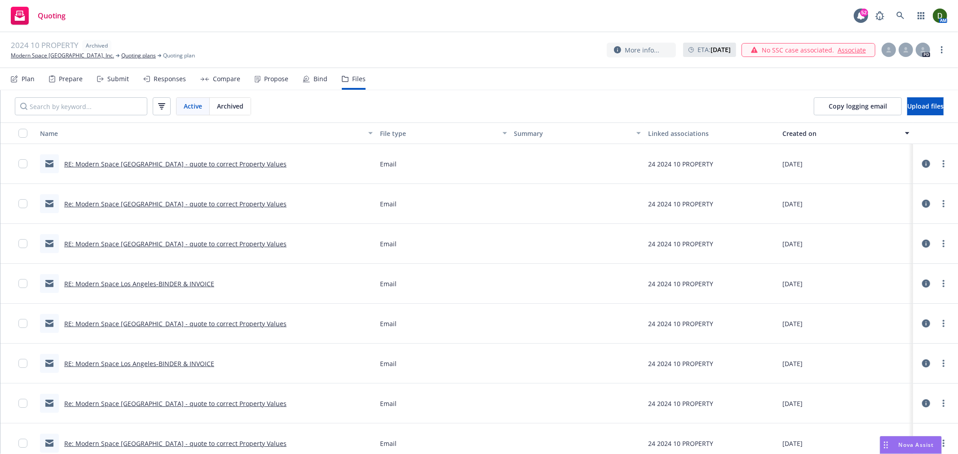
click at [180, 286] on link "RE: Modern Space Los Angeles-BINDER & INVOICE" at bounding box center [139, 284] width 150 height 9
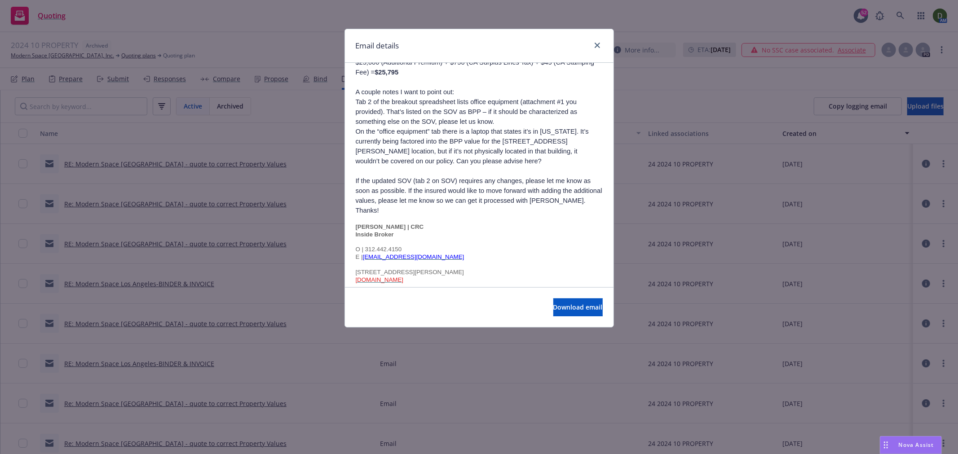
scroll to position [1097, 0]
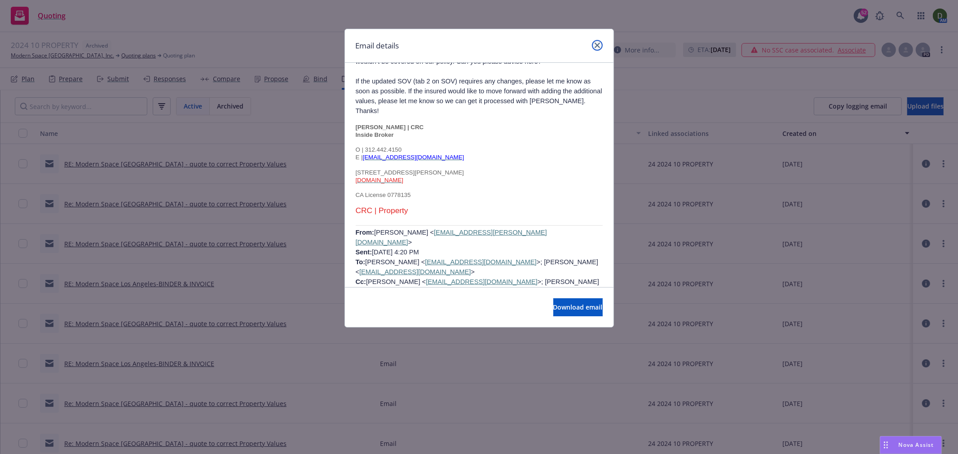
click at [594, 46] on link "close" at bounding box center [597, 45] width 11 height 11
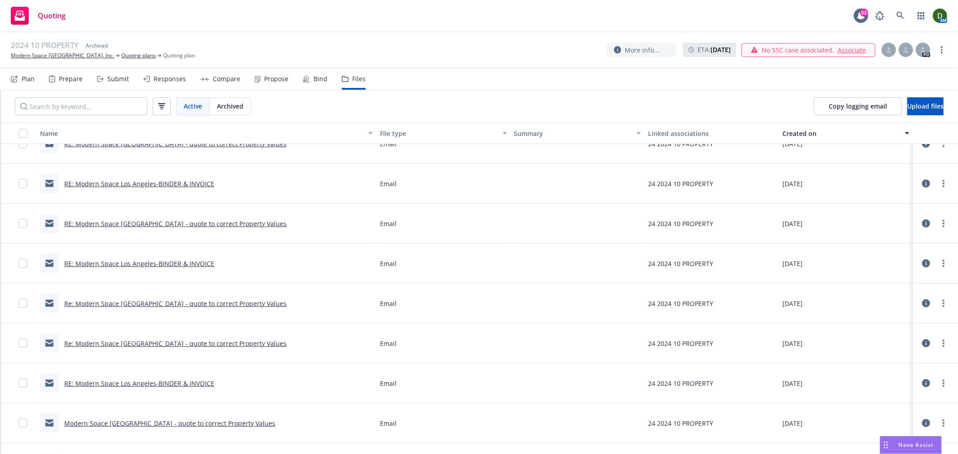
scroll to position [0, 0]
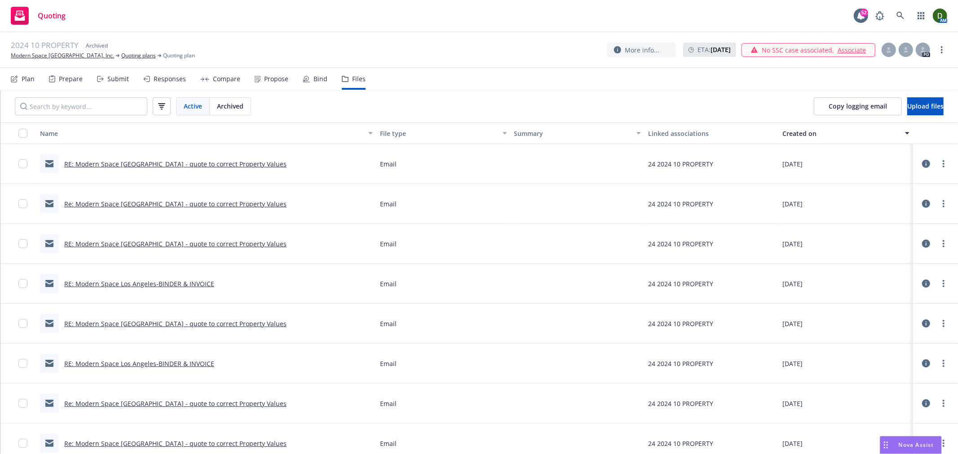
click at [176, 156] on div "RE: Modern Space Los Angeles - quote to correct Property Values" at bounding box center [163, 163] width 247 height 19
click at [168, 161] on link "RE: Modern Space Los Angeles - quote to correct Property Values" at bounding box center [175, 164] width 222 height 9
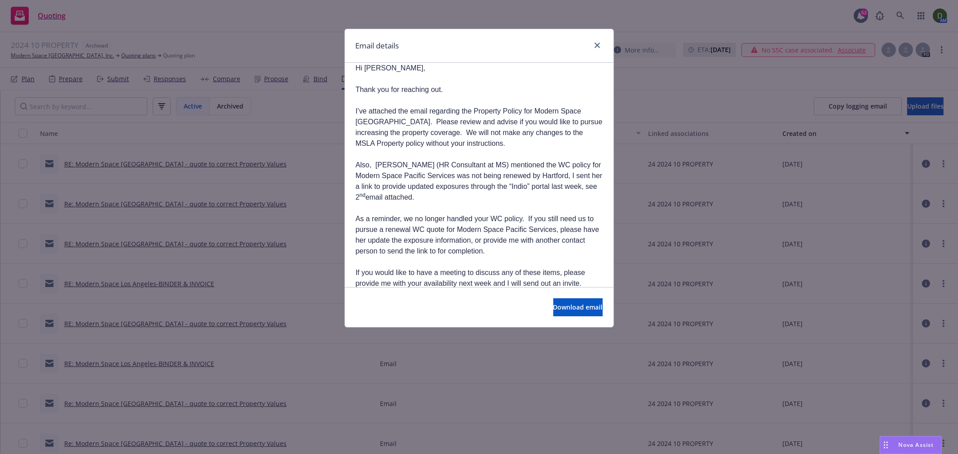
scroll to position [249, 0]
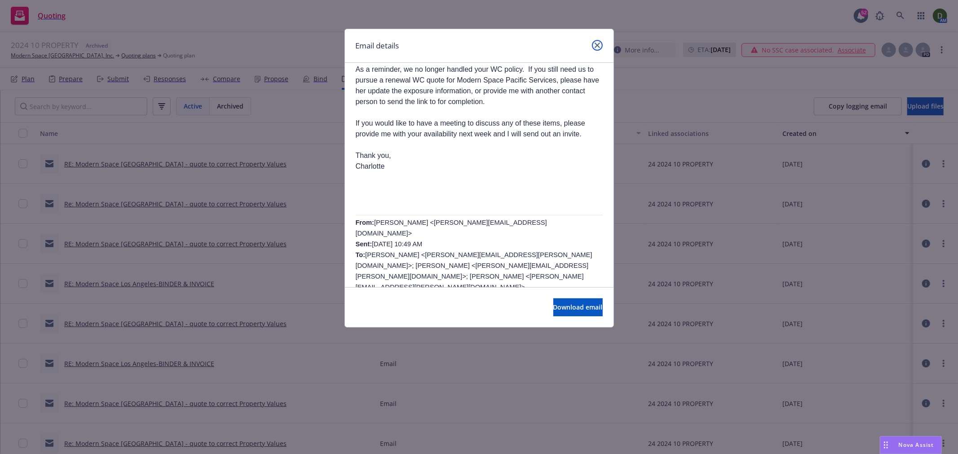
click at [598, 47] on icon "close" at bounding box center [597, 45] width 5 height 5
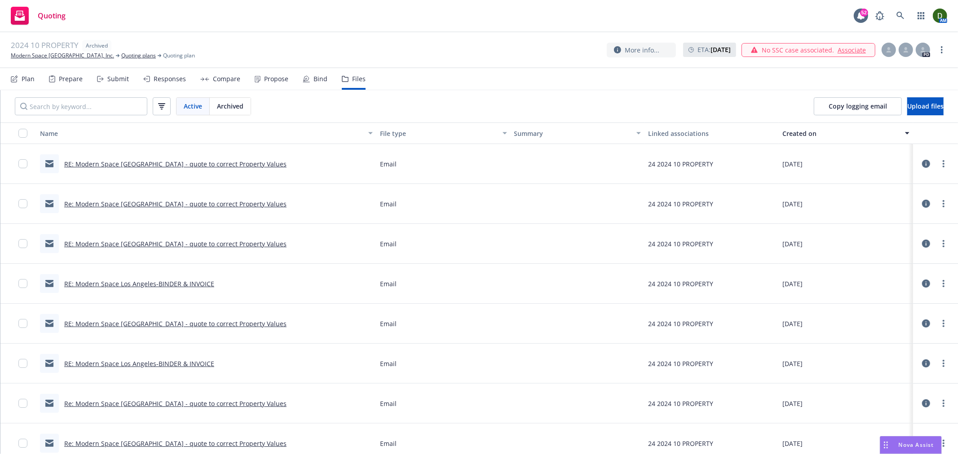
click at [229, 207] on link "Re: Modern Space Los Angeles - quote to correct Property Values" at bounding box center [175, 204] width 222 height 9
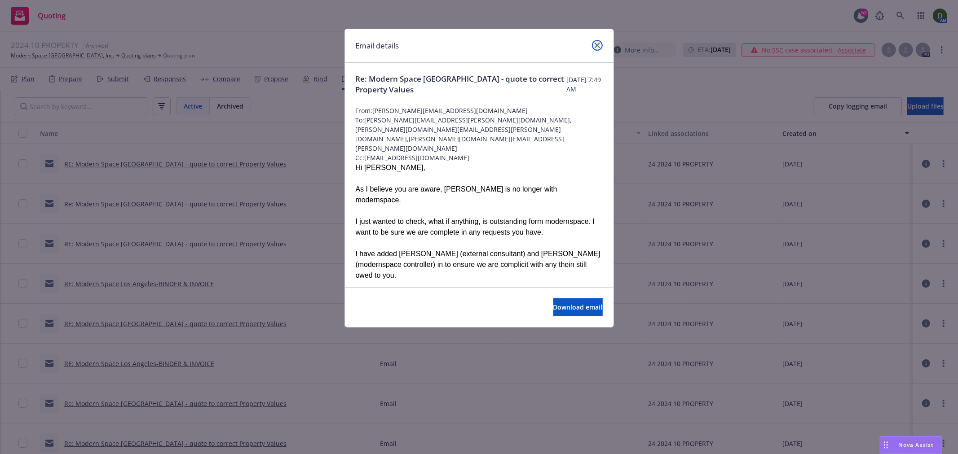
click at [599, 48] on link "close" at bounding box center [597, 45] width 11 height 11
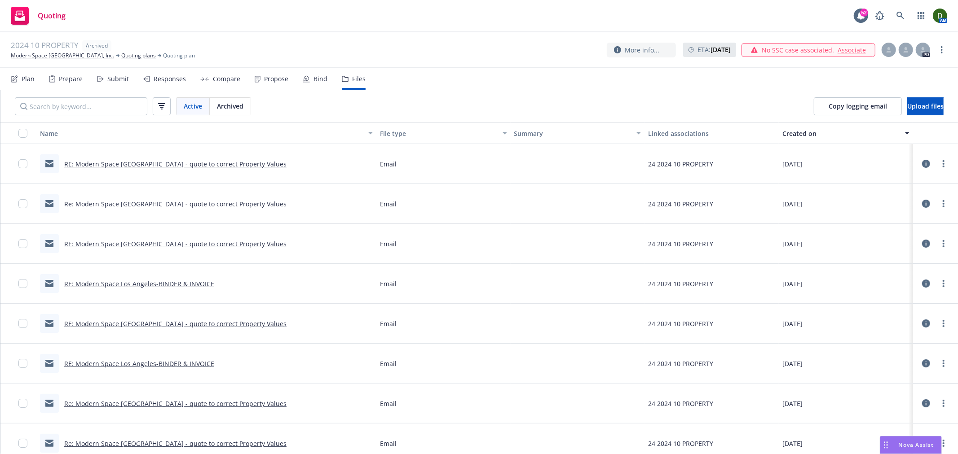
click at [211, 245] on link "RE: Modern Space Los Angeles - quote to correct Property Values" at bounding box center [175, 244] width 222 height 9
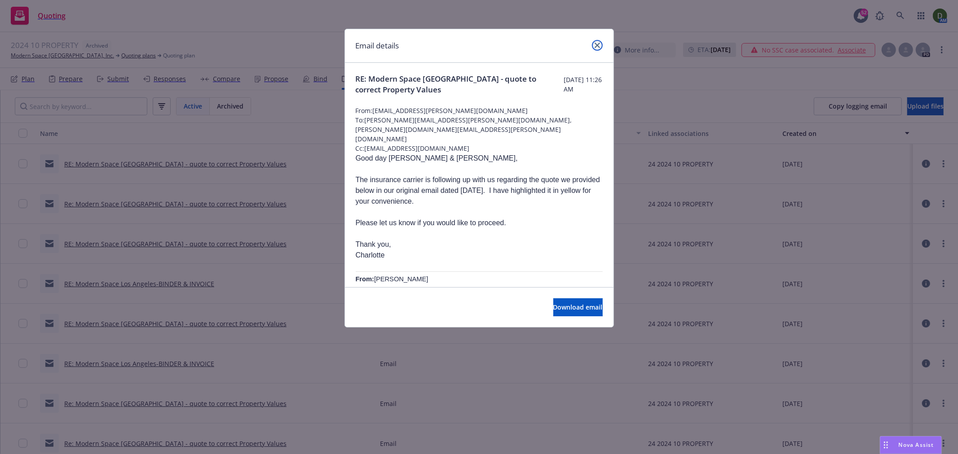
click at [595, 48] on link "close" at bounding box center [597, 45] width 11 height 11
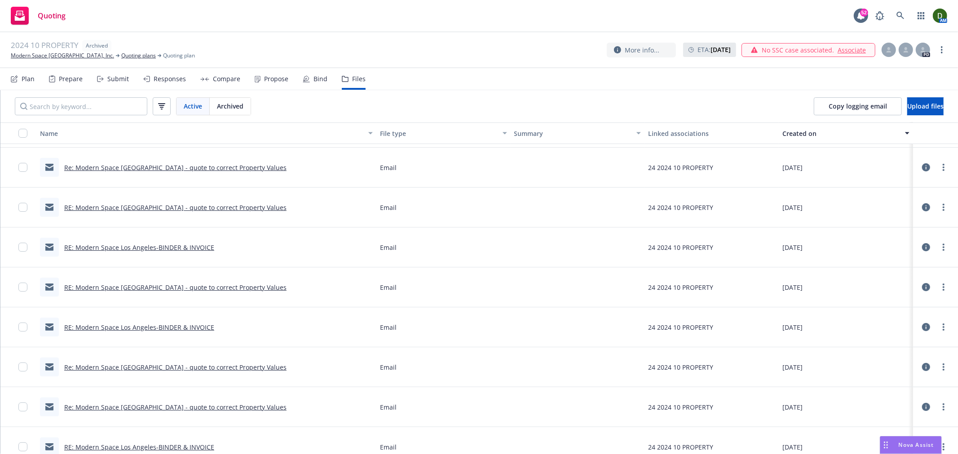
scroll to position [100, 0]
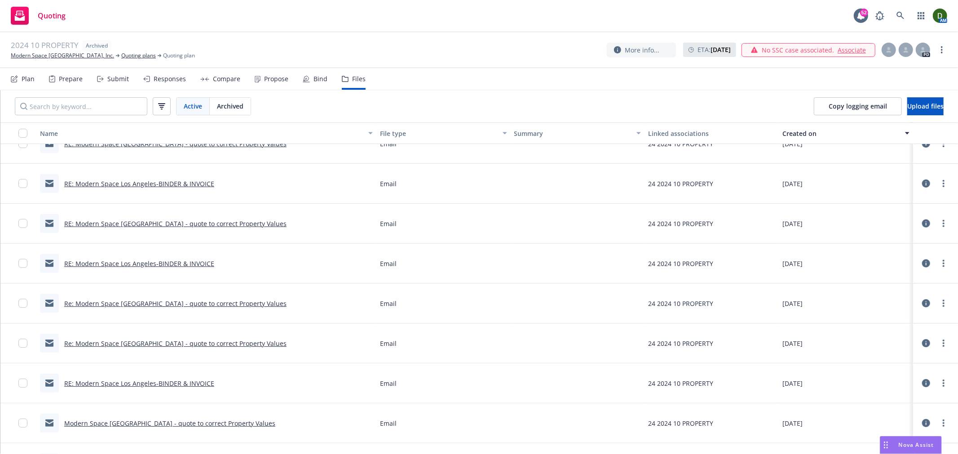
click at [192, 221] on link "RE: Modern Space Los Angeles - quote to correct Property Values" at bounding box center [175, 224] width 222 height 9
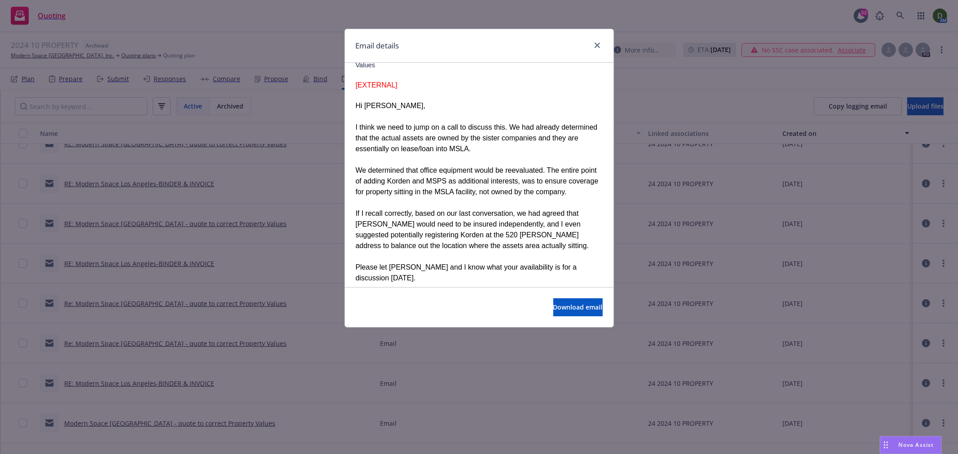
scroll to position [549, 0]
click at [599, 43] on icon "close" at bounding box center [597, 45] width 5 height 5
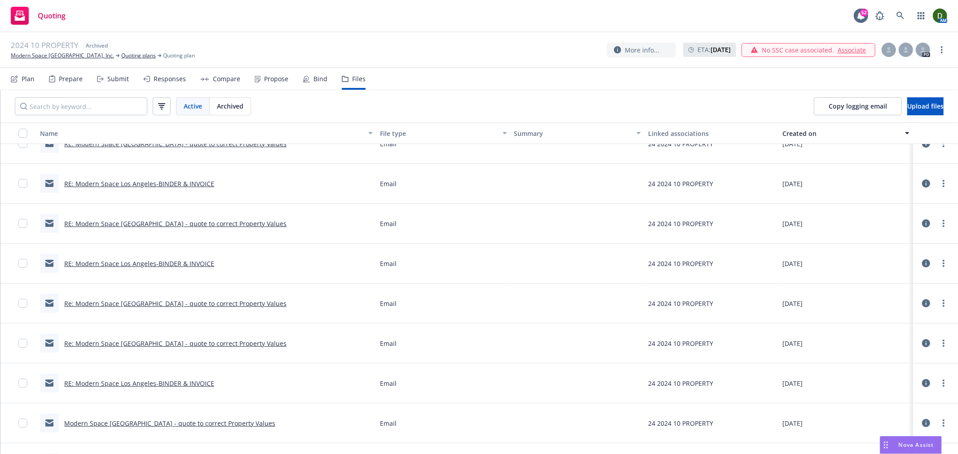
click at [129, 343] on link "Re: Modern Space Los Angeles - quote to correct Property Values" at bounding box center [175, 343] width 222 height 9
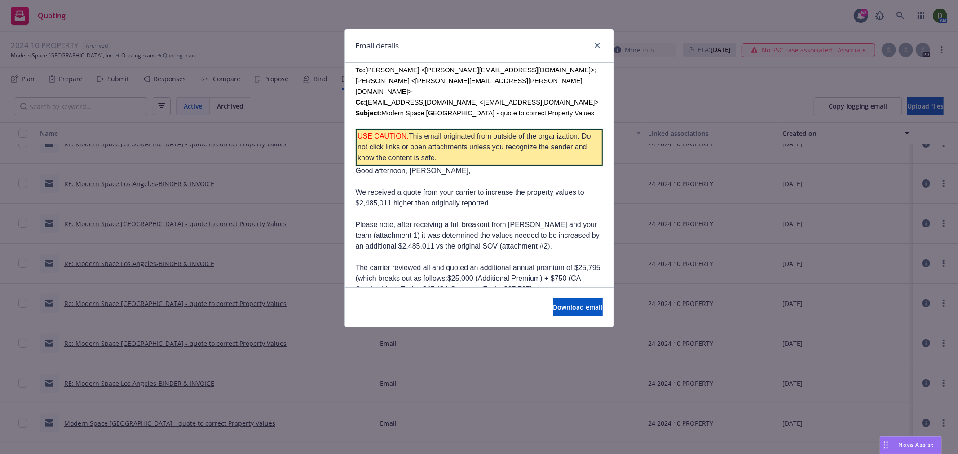
scroll to position [449, 0]
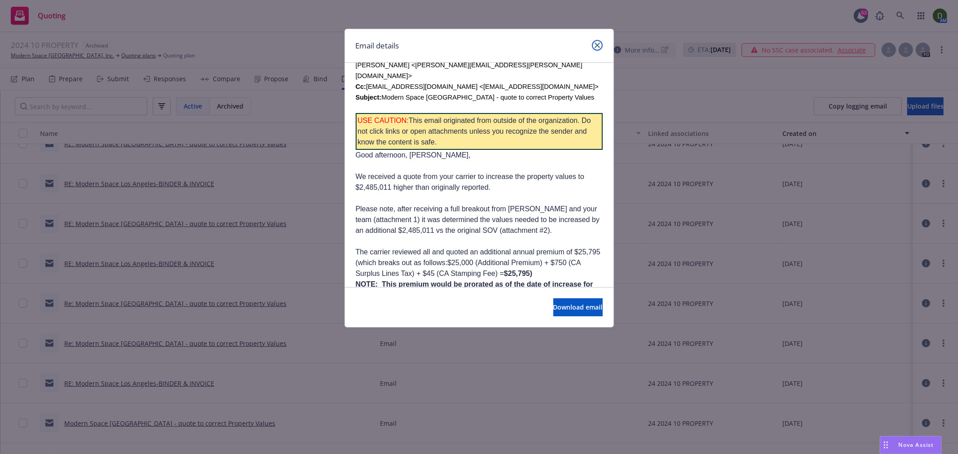
click at [595, 46] on icon "close" at bounding box center [597, 45] width 5 height 5
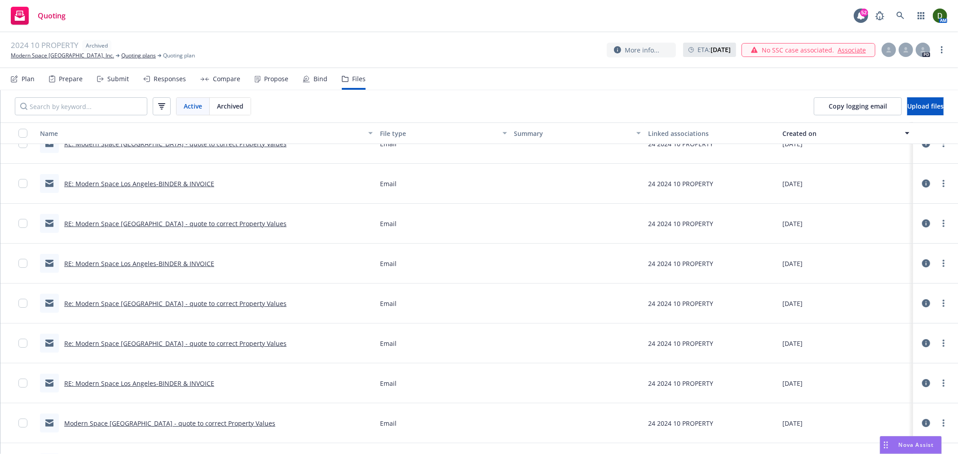
click at [163, 426] on link "Modern Space Los Angeles - quote to correct Property Values" at bounding box center [169, 423] width 211 height 9
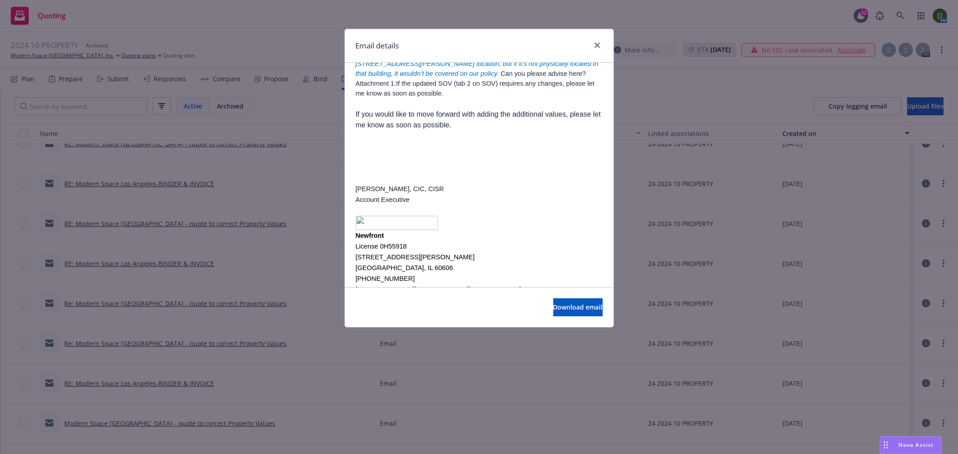
scroll to position [380, 0]
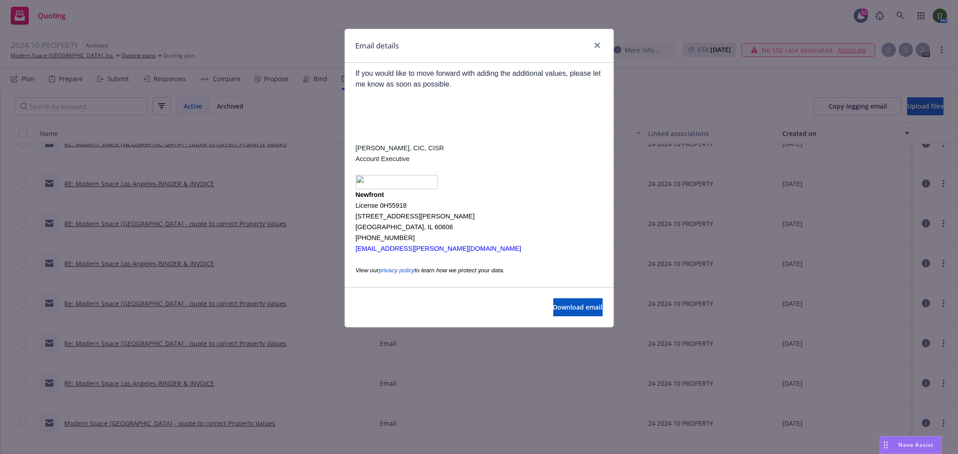
click at [603, 46] on div "Email details" at bounding box center [479, 46] width 269 height 34
click at [595, 48] on link "close" at bounding box center [597, 45] width 11 height 11
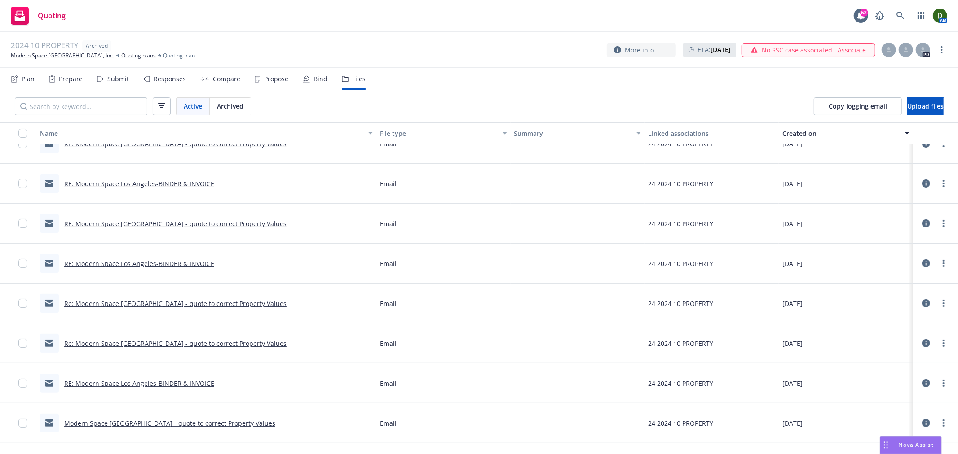
scroll to position [199, 0]
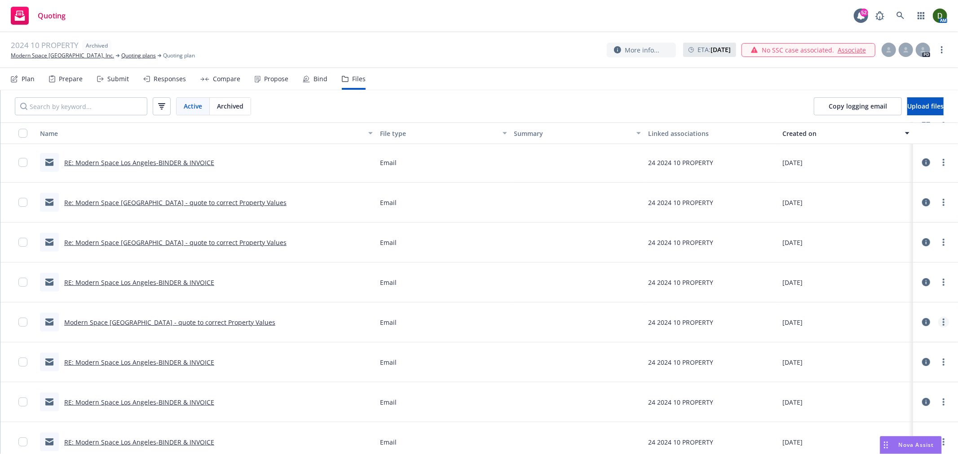
click at [943, 322] on icon "more" at bounding box center [944, 322] width 2 height 7
click at [894, 378] on link "Edit" at bounding box center [895, 377] width 89 height 18
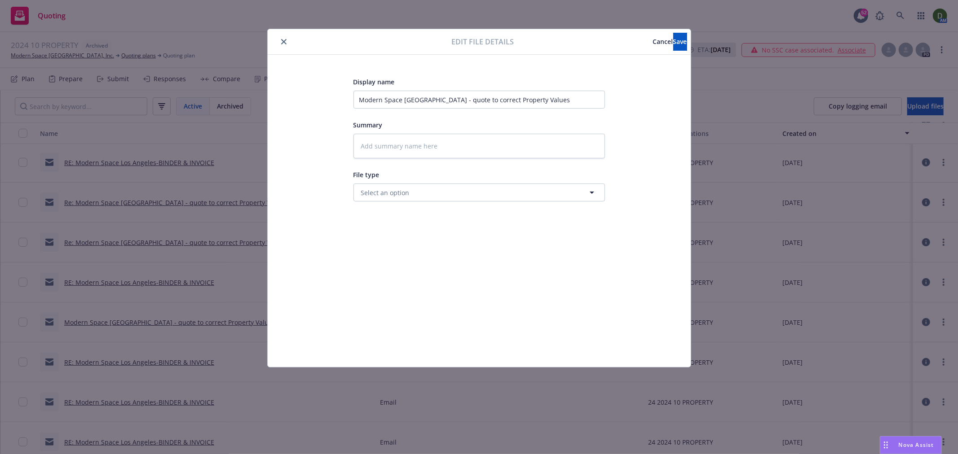
click at [286, 37] on button "close" at bounding box center [283, 41] width 11 height 11
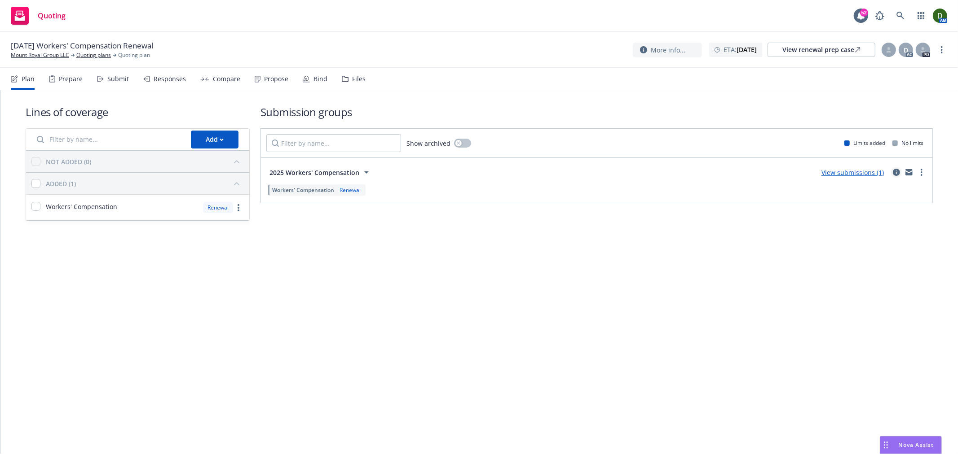
click at [893, 171] on icon "circleInformation" at bounding box center [896, 172] width 7 height 7
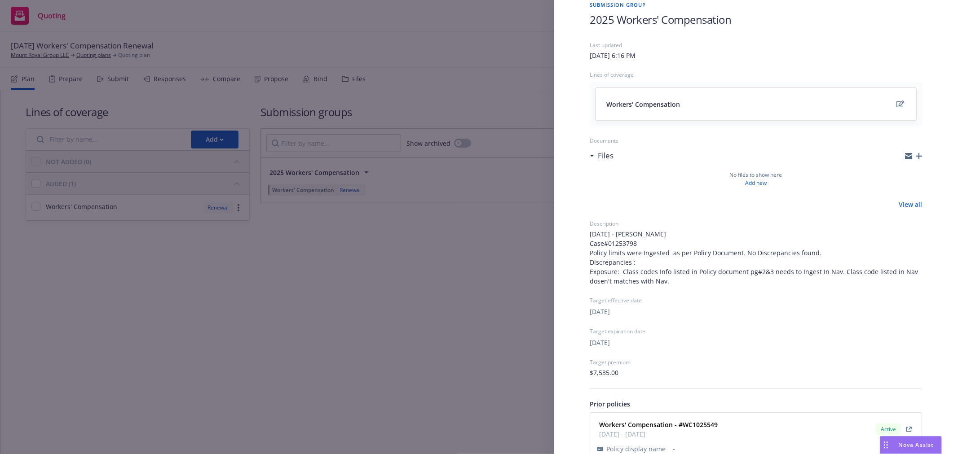
scroll to position [88, 0]
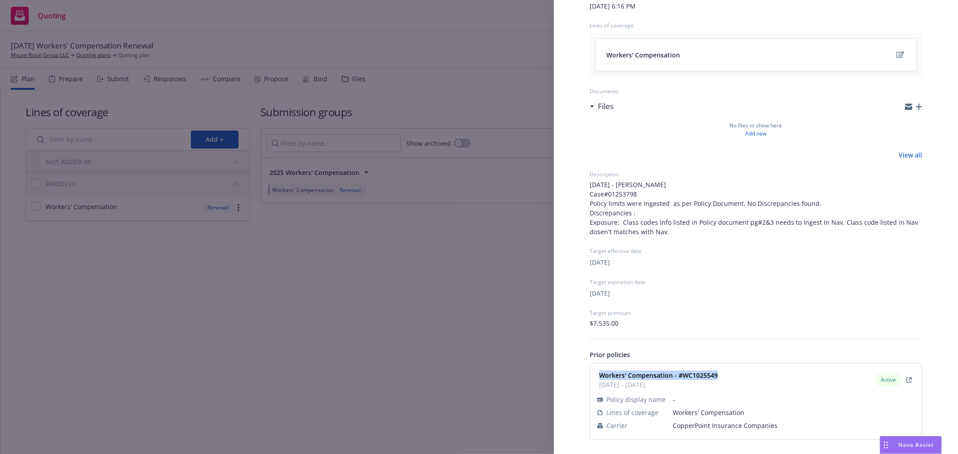
drag, startPoint x: 730, startPoint y: 375, endPoint x: 590, endPoint y: 379, distance: 139.7
click at [590, 379] on div "Workers' Compensation - #WC1025549 12/11/2024 - 12/11/2025 Active Policy displa…" at bounding box center [755, 402] width 331 height 76
copy strong "Workers' Compensation - #WC1025549"
click at [213, 84] on div "Submission group 2025 Workers' Compensation Last updated Sunday, July 13, 2025 …" at bounding box center [479, 227] width 958 height 454
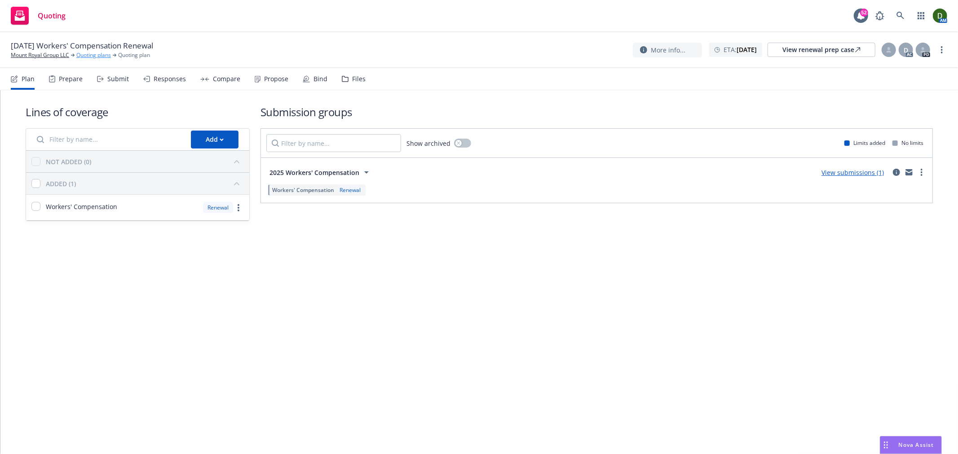
click at [104, 56] on link "Quoting plans" at bounding box center [93, 55] width 35 height 8
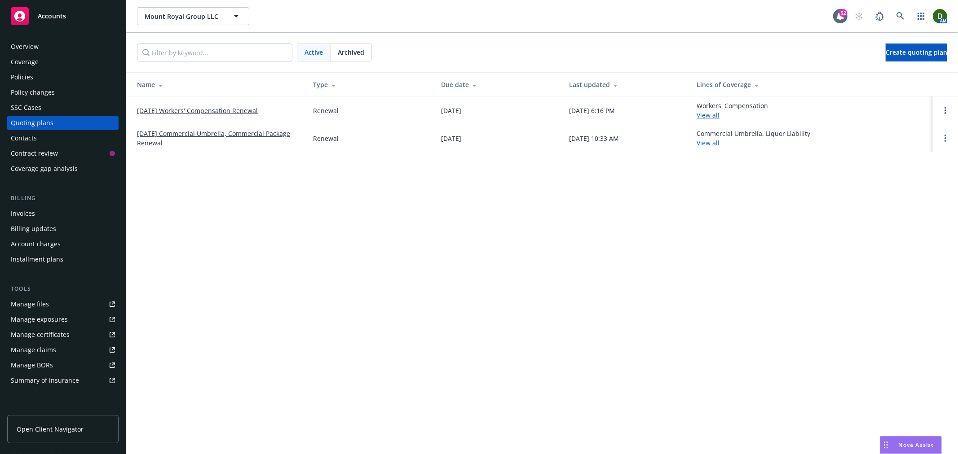
click at [353, 54] on span "Archived" at bounding box center [351, 52] width 26 height 9
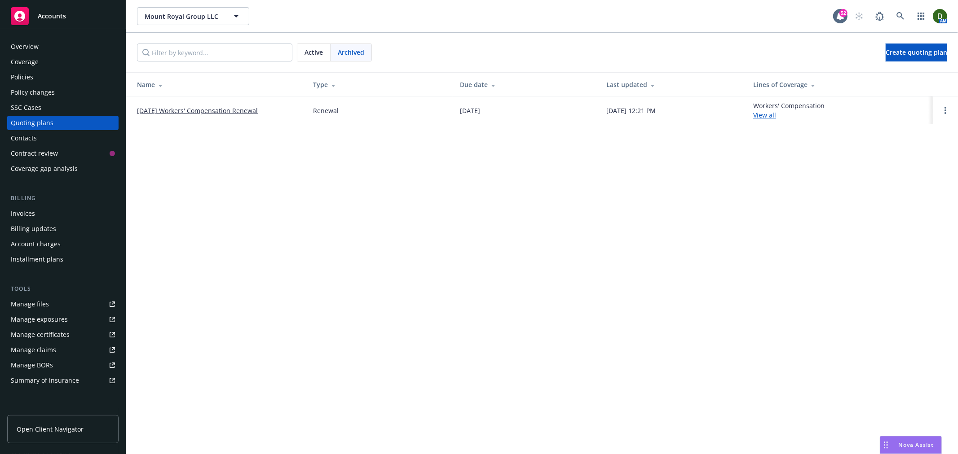
click at [234, 111] on link "[DATE] Workers' Compensation Renewal" at bounding box center [197, 110] width 121 height 9
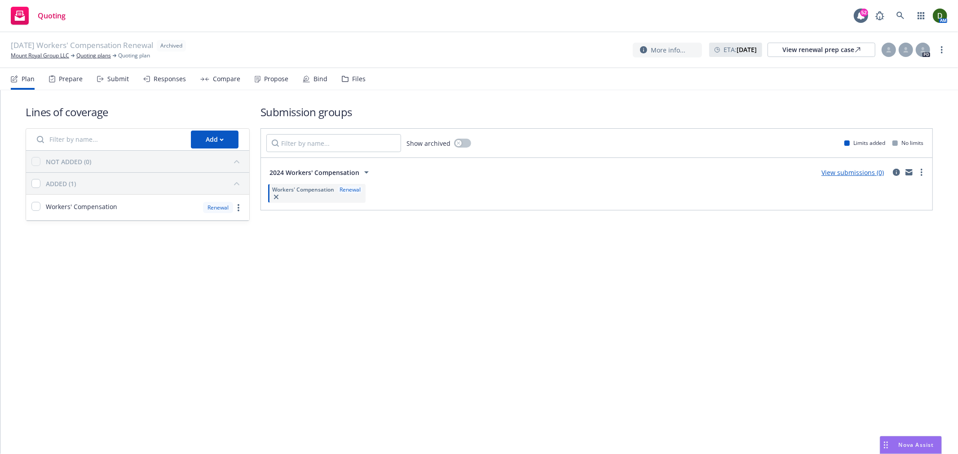
click at [354, 76] on div "Files" at bounding box center [358, 78] width 13 height 7
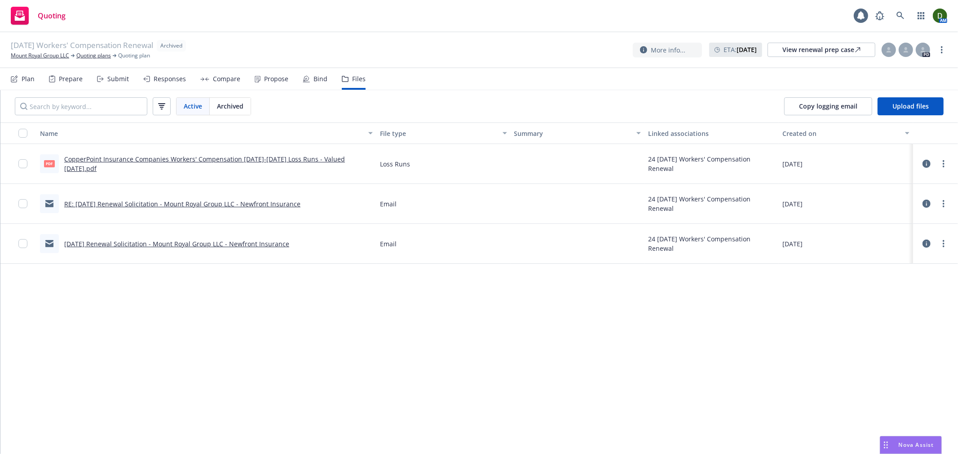
click at [265, 205] on link "RE: 12/11/24 Renewal Solicitation - Mount Royal Group LLC - Newfront Insurance" at bounding box center [182, 204] width 236 height 9
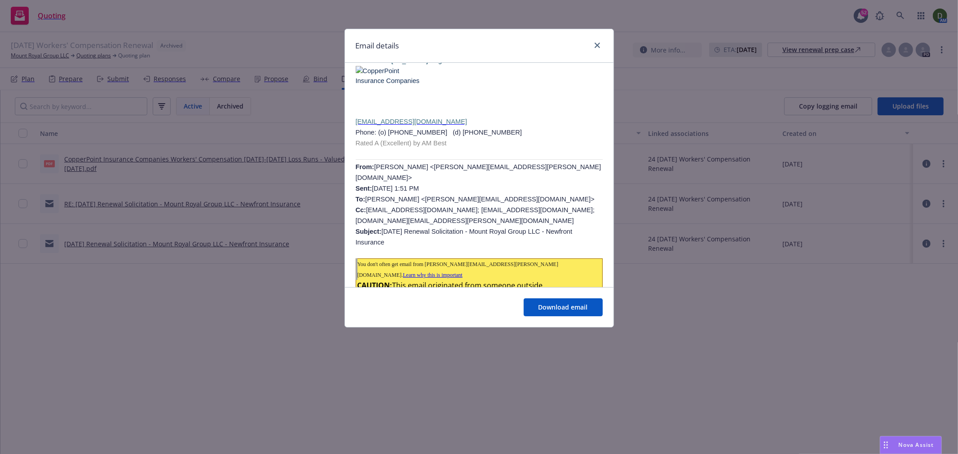
scroll to position [150, 0]
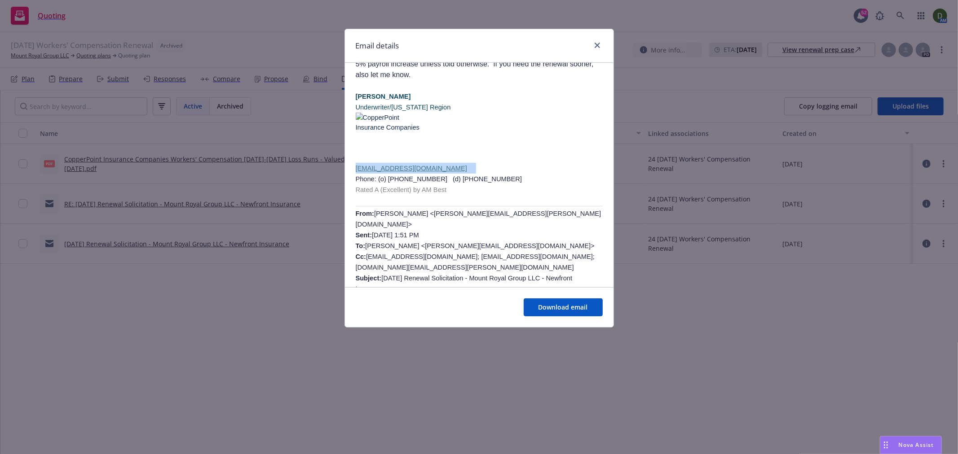
drag, startPoint x: 448, startPoint y: 165, endPoint x: 354, endPoint y: 165, distance: 93.9
click at [354, 165] on div "RE: 12/11/24 Renewal Solicitation - Mount Royal Group LLC - Newfront Insurance …" at bounding box center [479, 345] width 269 height 865
copy span "Mbarnett@Copperpoint.com"
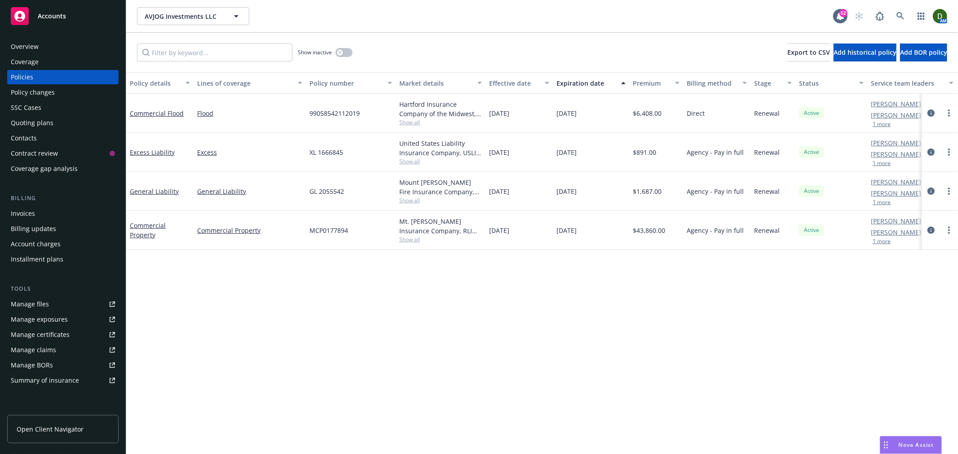
click at [353, 109] on span "99058542112019" at bounding box center [334, 113] width 50 height 9
copy span "99058542112019"
